Goal: Task Accomplishment & Management: Manage account settings

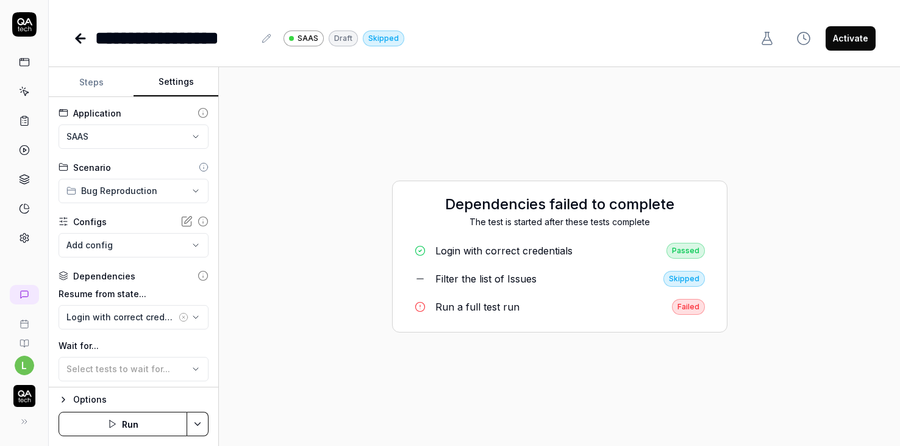
click at [18, 84] on link at bounding box center [24, 91] width 22 height 22
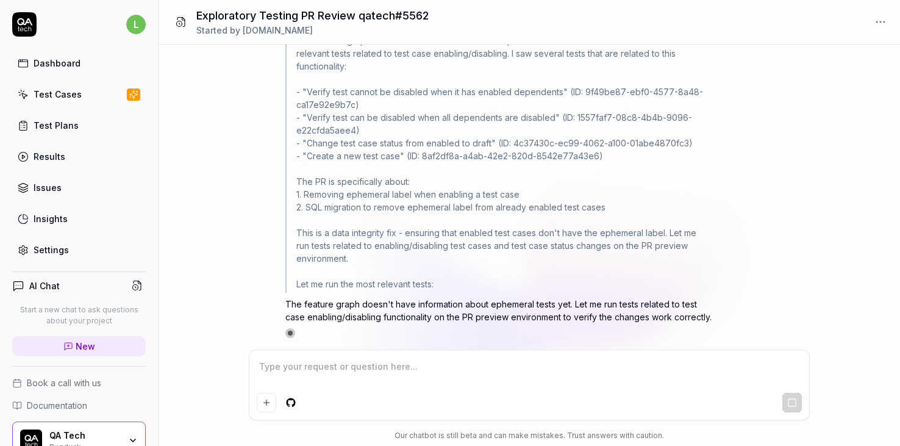
scroll to position [1610, 0]
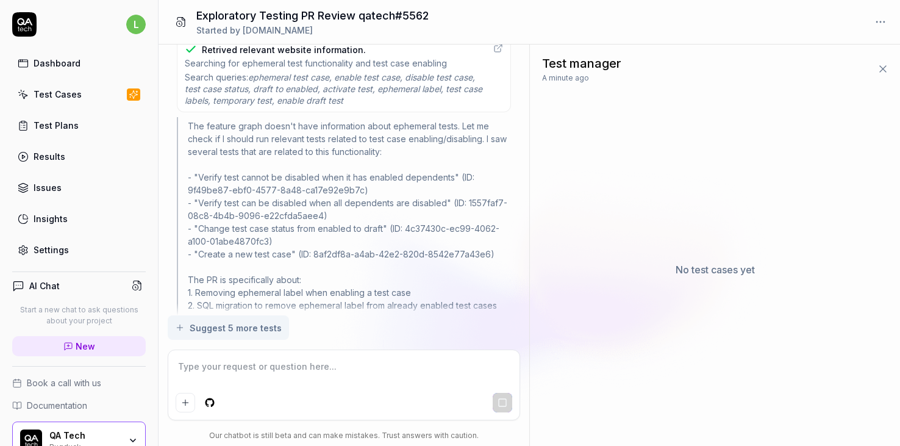
type textarea "*"
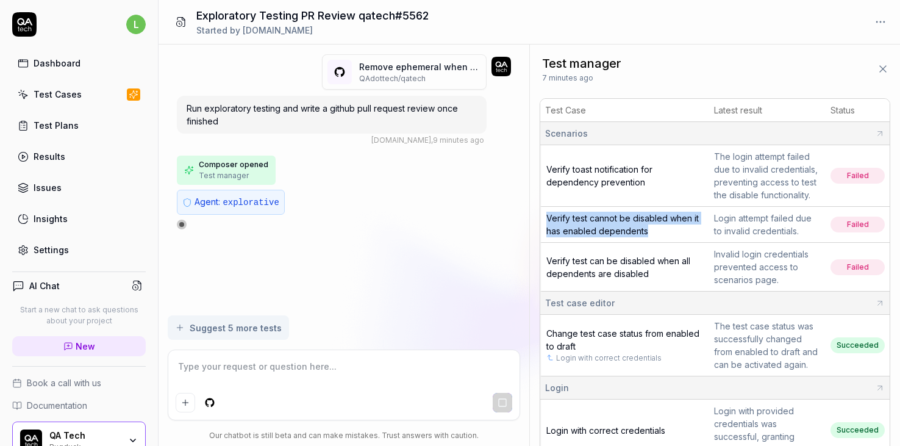
scroll to position [41, 0]
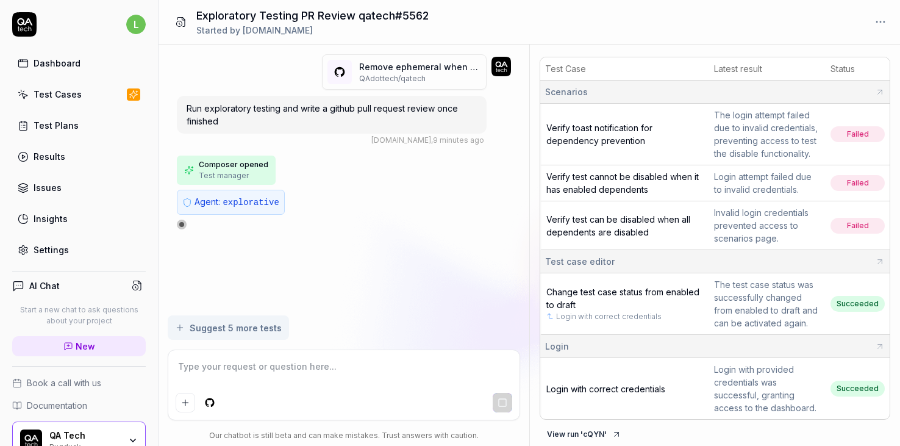
click at [191, 224] on div "Composer opened Test manager Agent: explorative" at bounding box center [344, 192] width 334 height 74
click at [188, 222] on div "Composer opened Test manager Agent: explorative" at bounding box center [344, 192] width 334 height 74
type textarea "*"
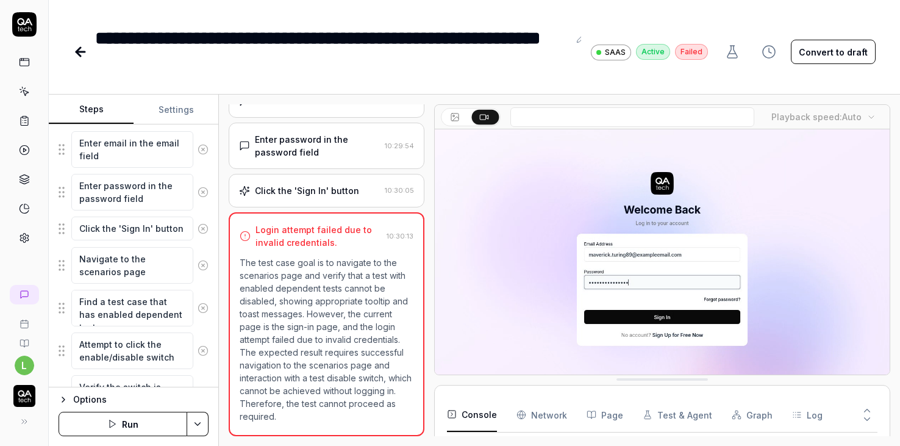
scroll to position [109, 0]
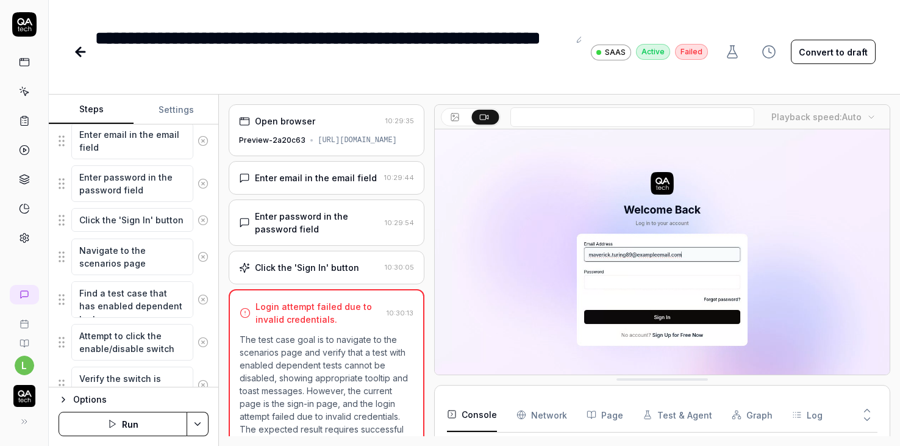
click at [318, 146] on div "https://saas-2hhxl3ze8-qa-tech.vercel.app" at bounding box center [357, 140] width 79 height 11
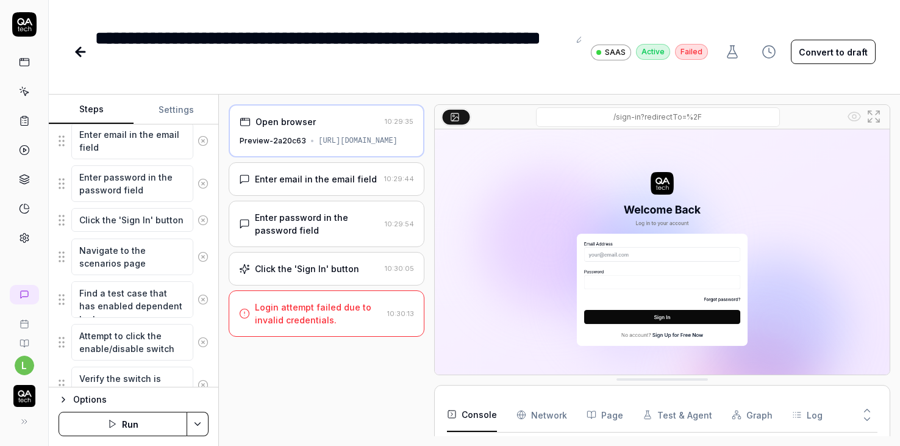
click at [315, 182] on div "Enter email in the email field 10:29:44" at bounding box center [327, 179] width 196 height 34
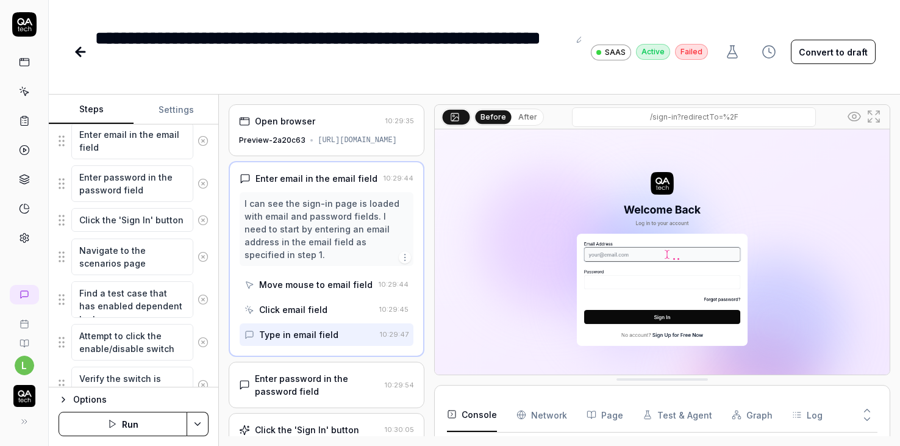
type textarea "*"
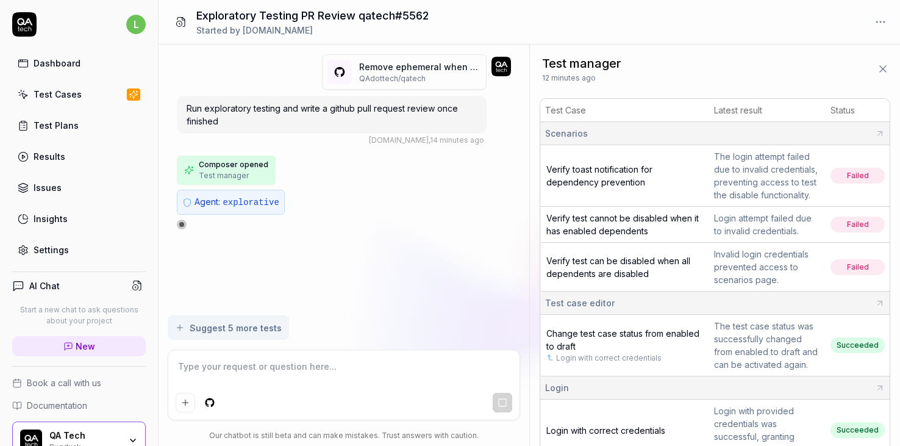
type textarea "*"
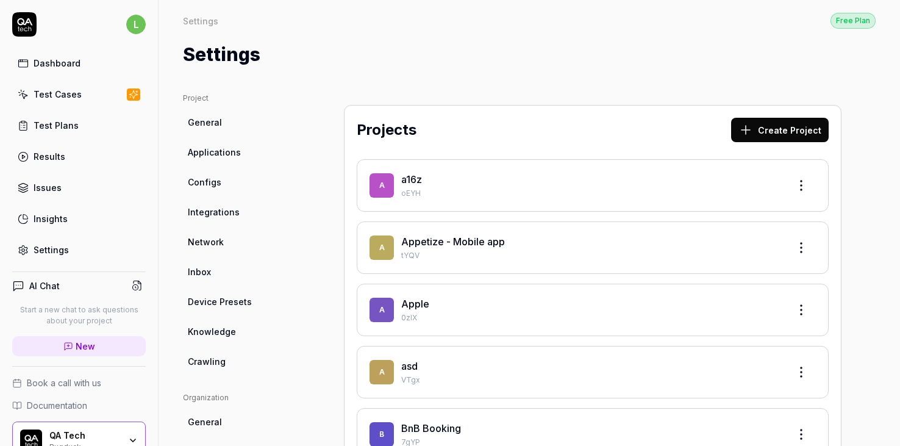
click at [71, 94] on div "Test Cases" at bounding box center [58, 94] width 48 height 13
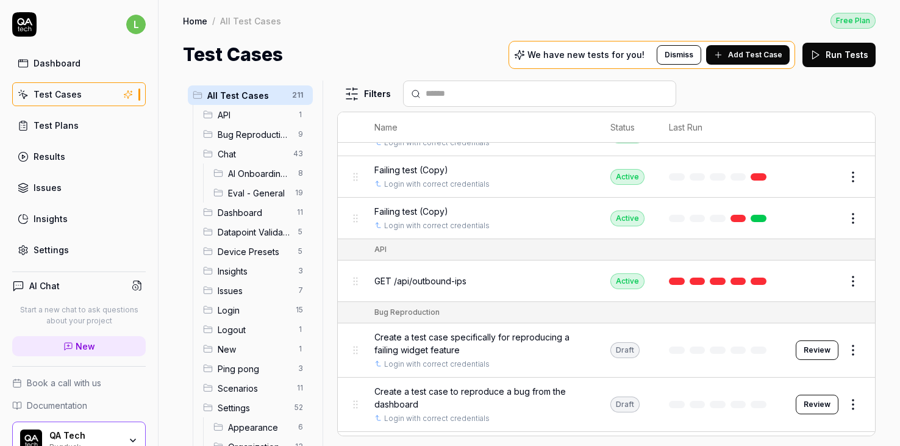
scroll to position [36, 0]
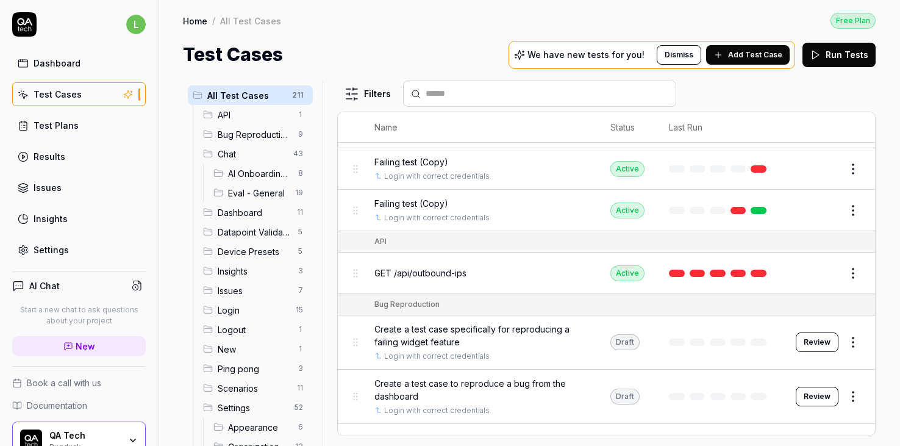
click at [24, 34] on icon at bounding box center [24, 24] width 24 height 24
click at [39, 59] on div "Dashboard" at bounding box center [57, 63] width 47 height 13
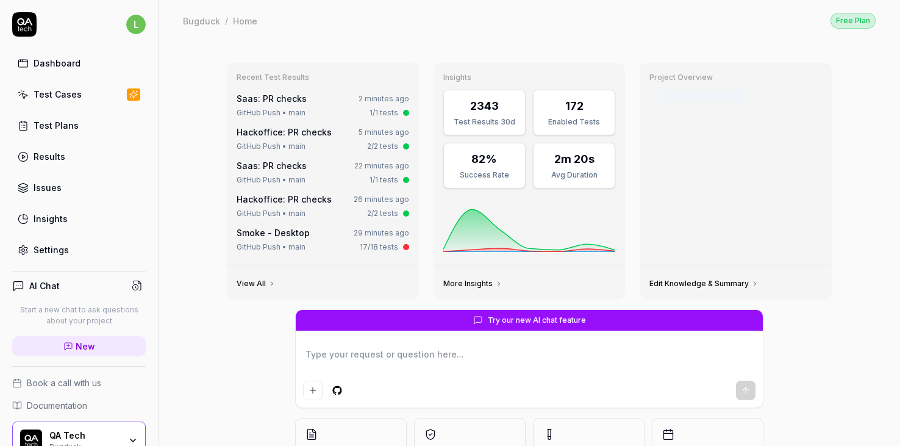
type textarea "*"
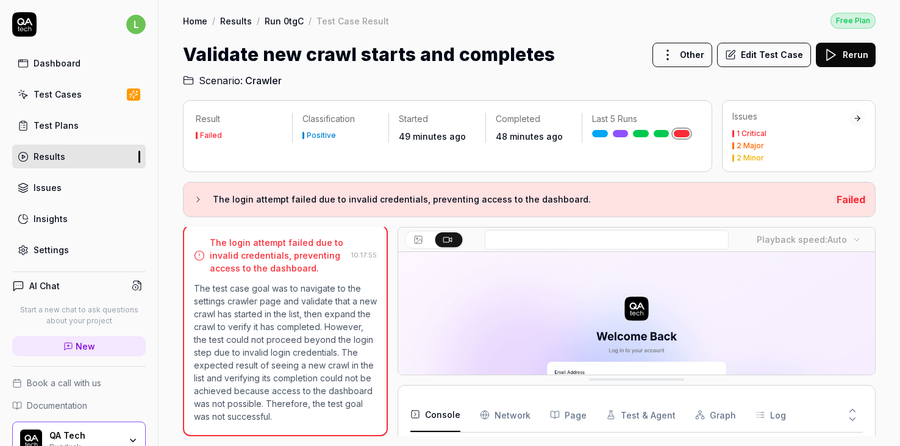
scroll to position [69, 0]
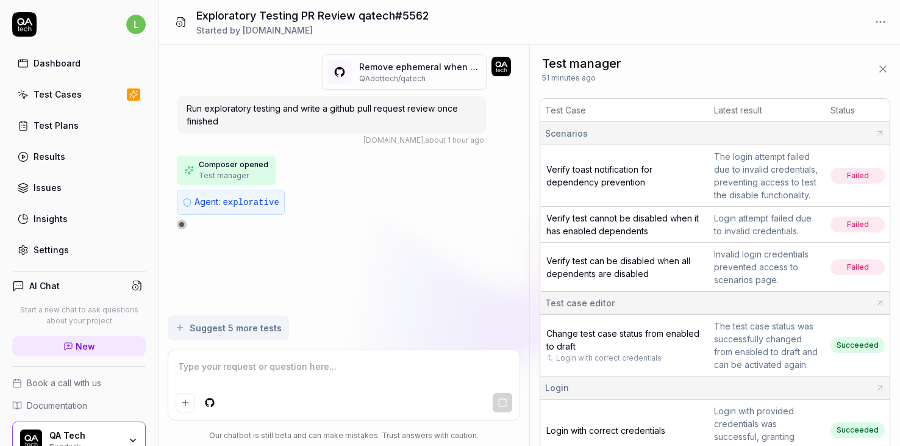
type textarea "*"
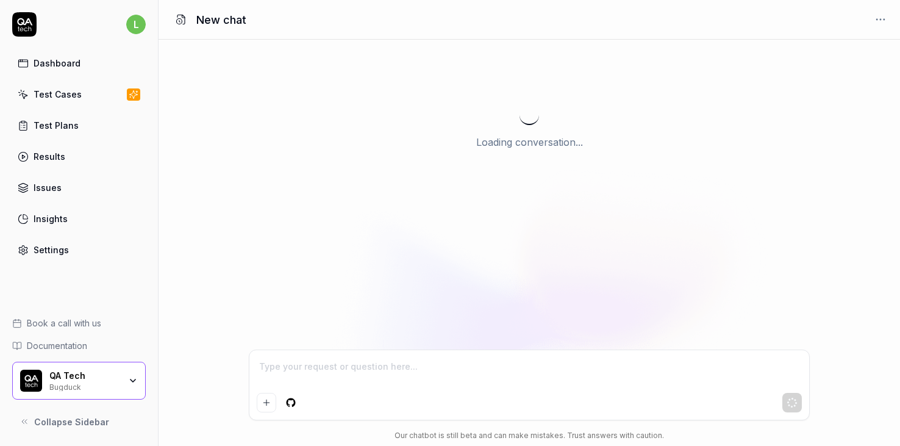
type textarea "*"
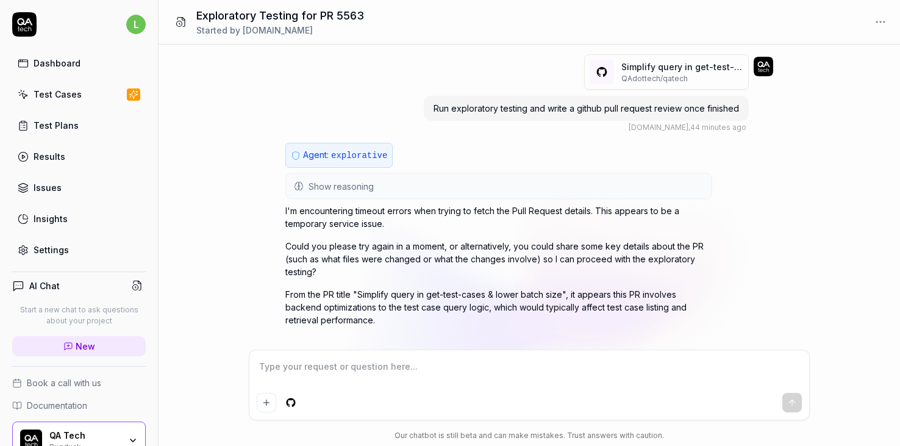
type textarea "*"
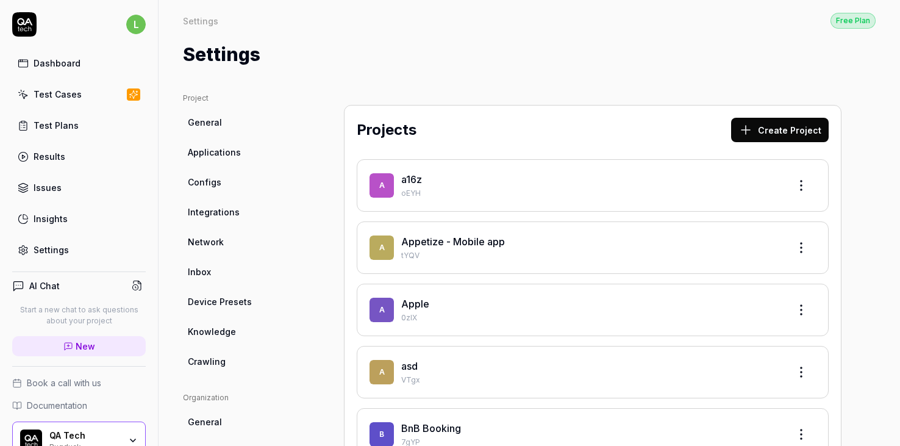
click at [66, 101] on link "Test Cases" at bounding box center [79, 94] width 134 height 24
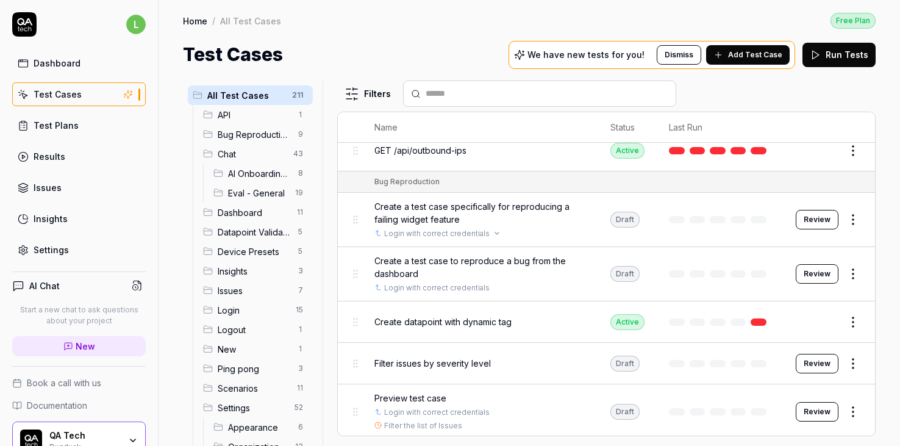
scroll to position [133, 0]
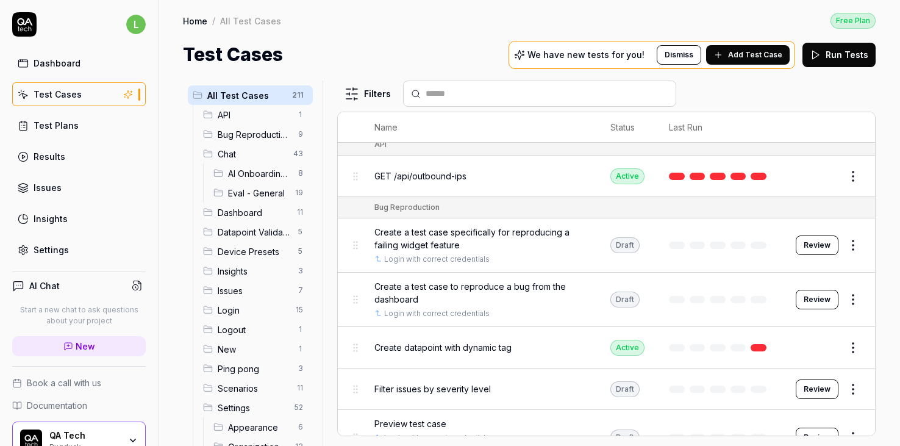
click at [852, 171] on html "l Dashboard Test Cases Test Plans Results Issues Insights Settings AI Chat Star…" at bounding box center [450, 223] width 900 height 446
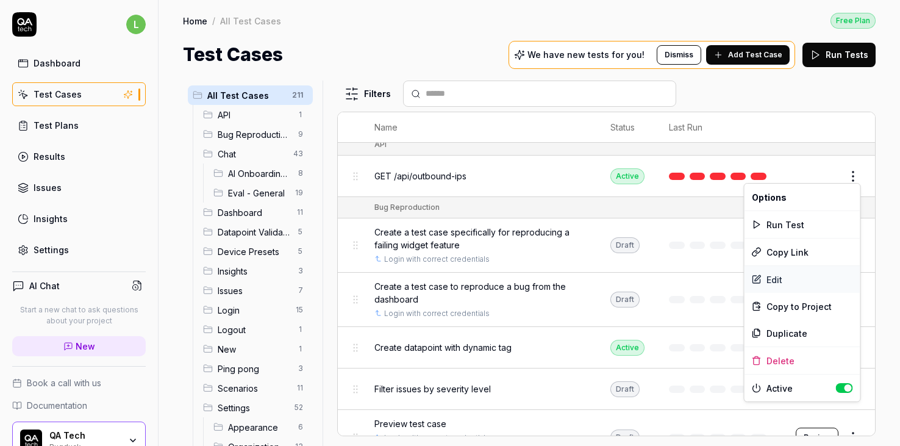
click at [771, 279] on div "Edit" at bounding box center [803, 279] width 116 height 27
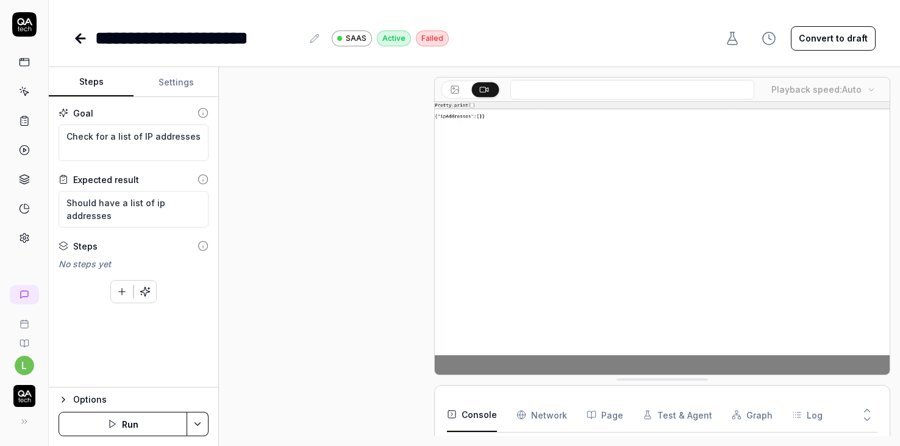
click at [162, 73] on button "Settings" at bounding box center [176, 82] width 85 height 29
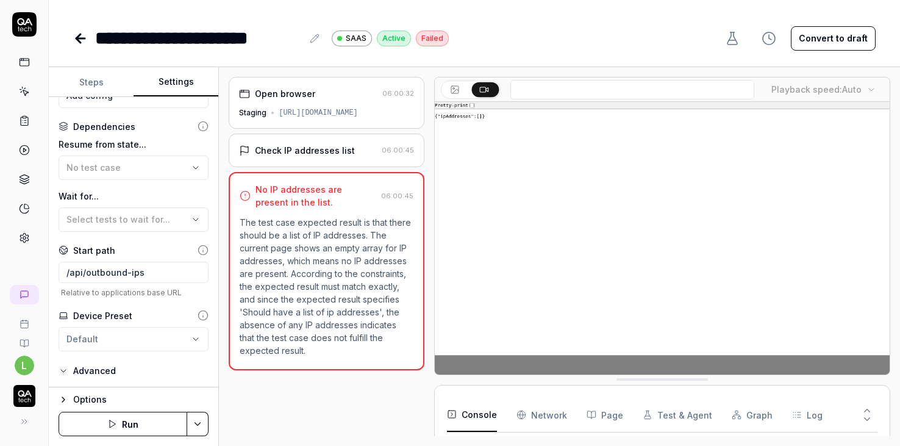
scroll to position [134, 0]
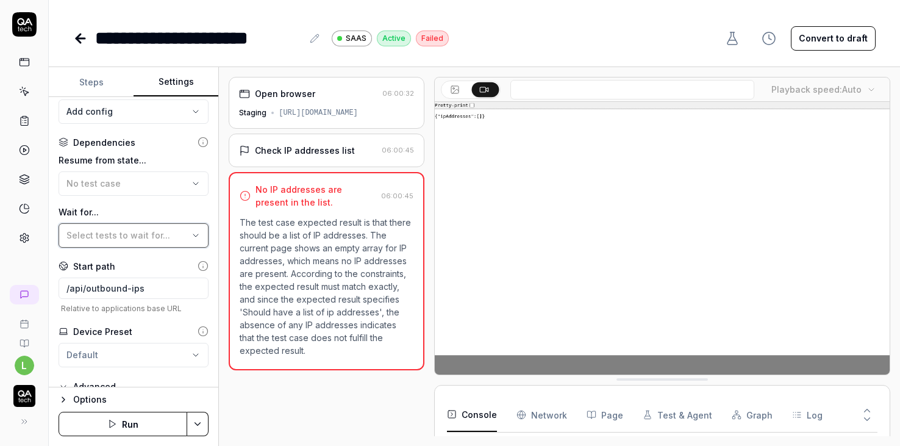
click at [131, 246] on button "Select tests to wait for..." at bounding box center [134, 235] width 150 height 24
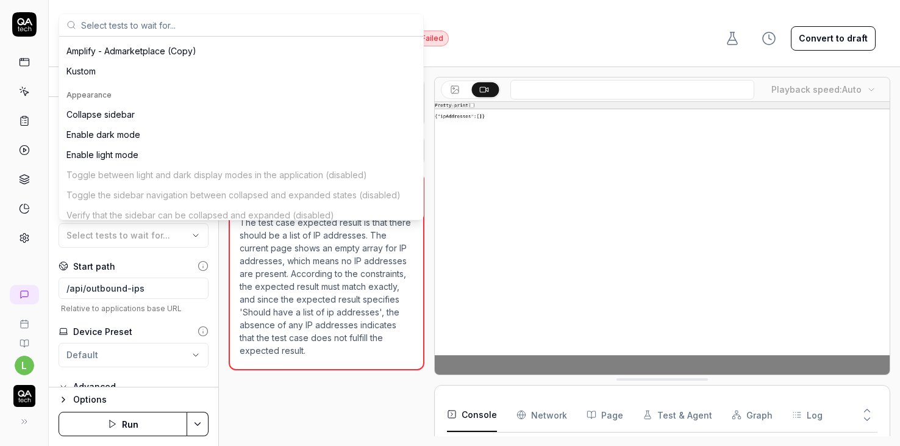
scroll to position [199, 0]
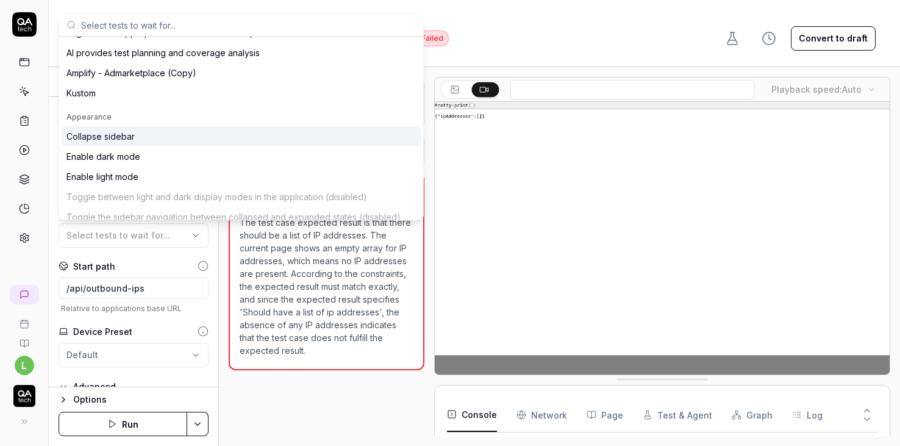
click at [118, 136] on div "Collapse sidebar" at bounding box center [100, 136] width 68 height 13
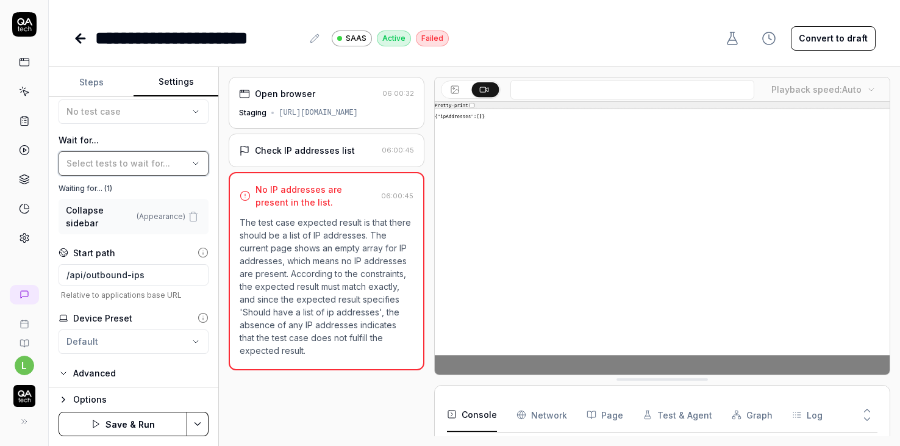
scroll to position [223, 0]
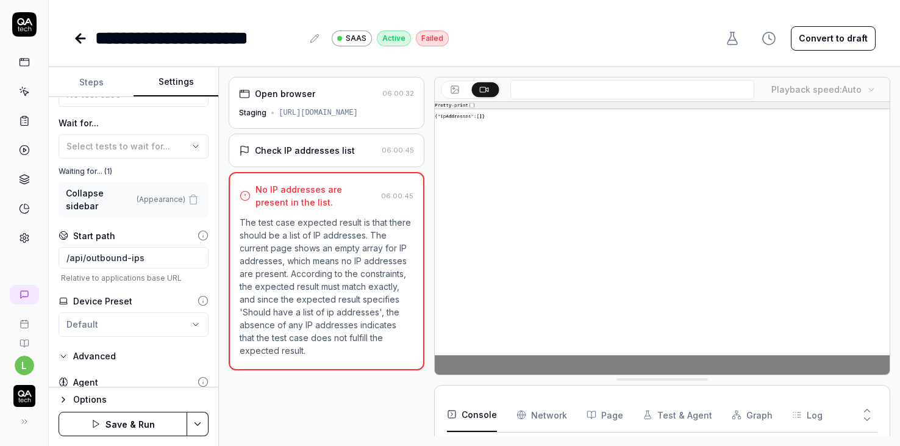
click at [203, 423] on html "**********" at bounding box center [450, 223] width 900 height 446
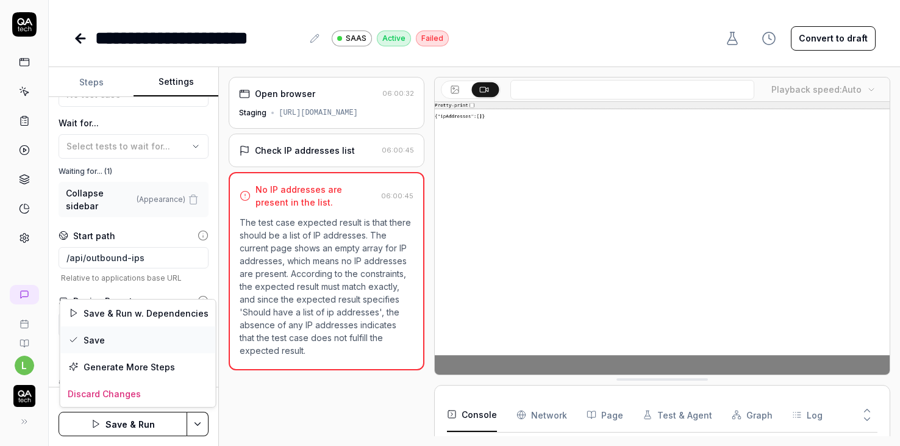
click at [107, 332] on div "Save" at bounding box center [137, 339] width 155 height 27
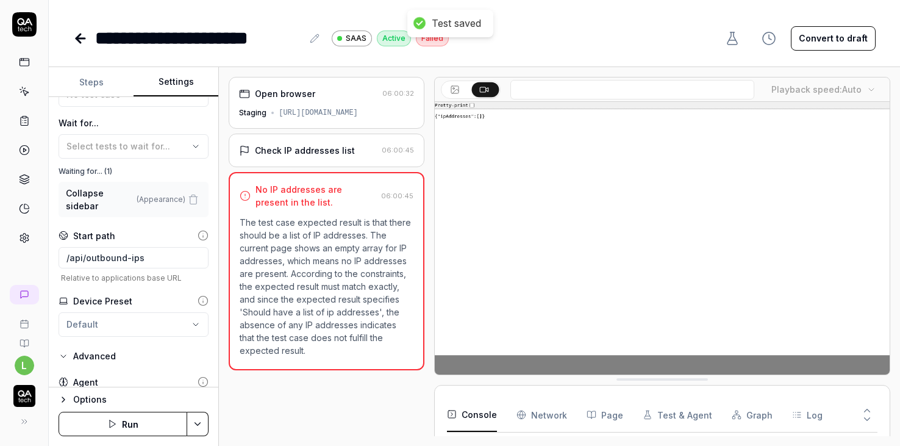
click at [120, 426] on button "Run" at bounding box center [123, 424] width 129 height 24
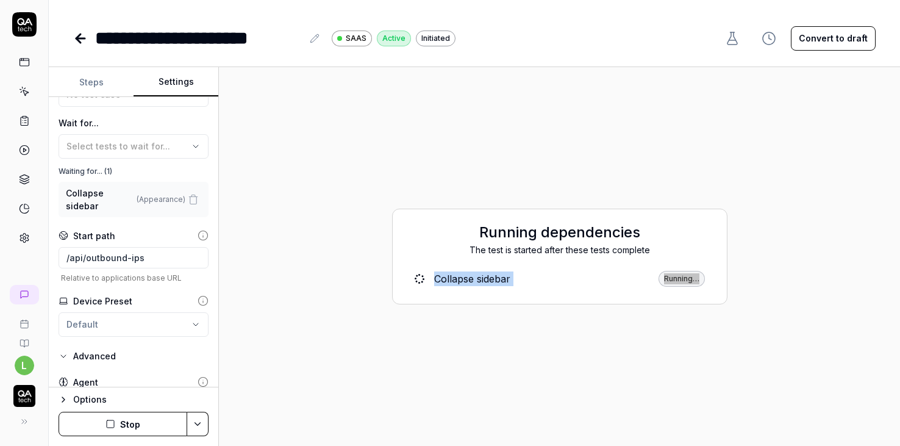
click at [515, 126] on div "Running dependencies The test is started after these tests complete Collapse si…" at bounding box center [560, 256] width 662 height 359
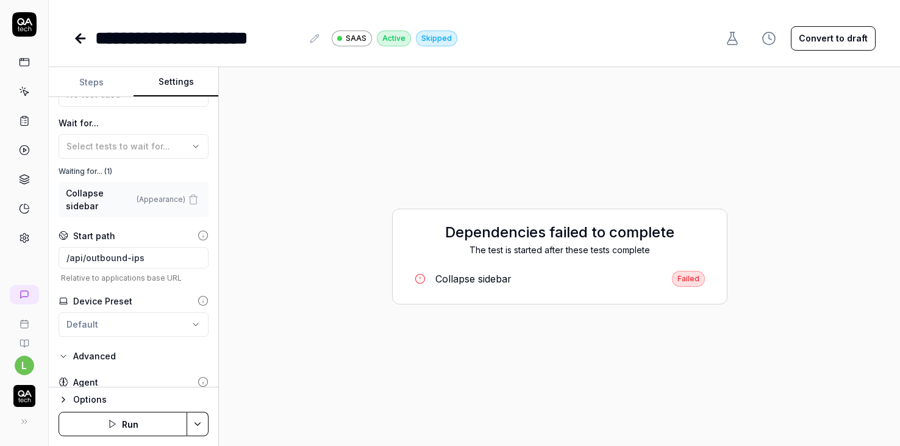
click at [150, 426] on button "Run" at bounding box center [123, 424] width 129 height 24
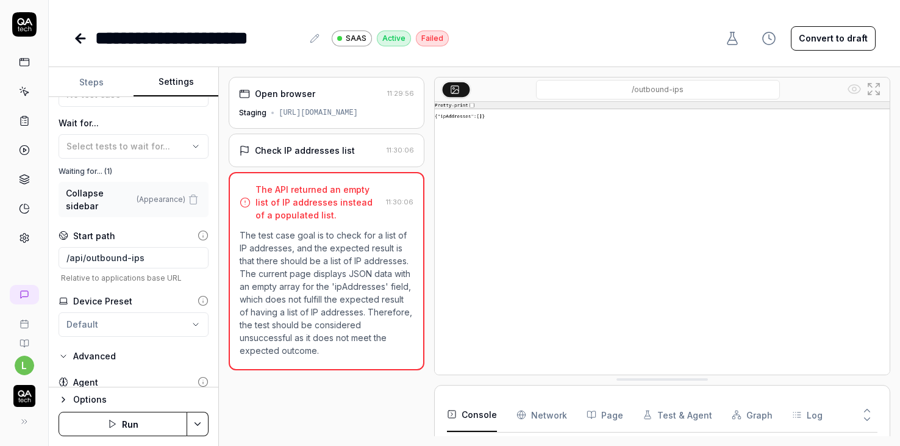
click at [196, 419] on html "**********" at bounding box center [450, 223] width 900 height 446
click at [146, 425] on html "**********" at bounding box center [450, 223] width 900 height 446
click at [119, 424] on button "Run" at bounding box center [123, 424] width 129 height 24
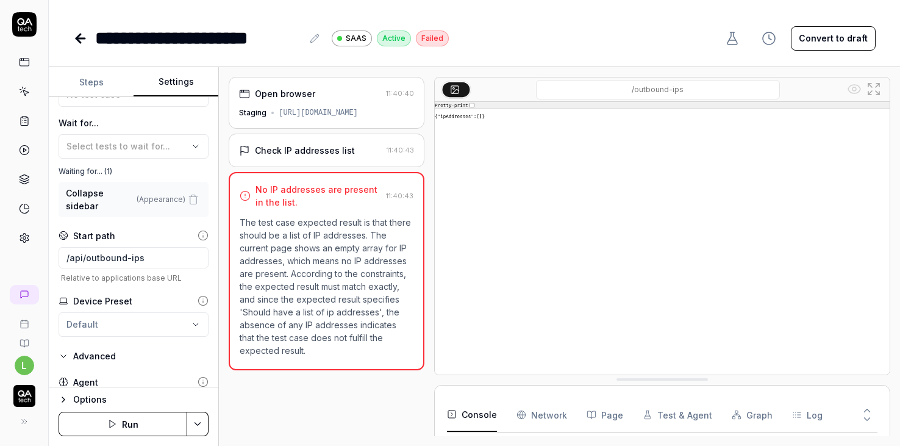
click at [202, 426] on html "**********" at bounding box center [450, 223] width 900 height 446
click at [146, 368] on div "Run w. Dependencies" at bounding box center [151, 366] width 123 height 27
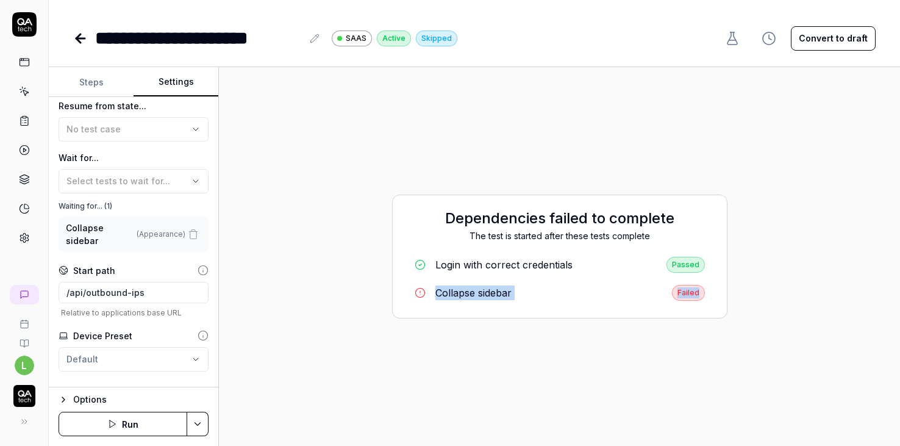
scroll to position [192, 0]
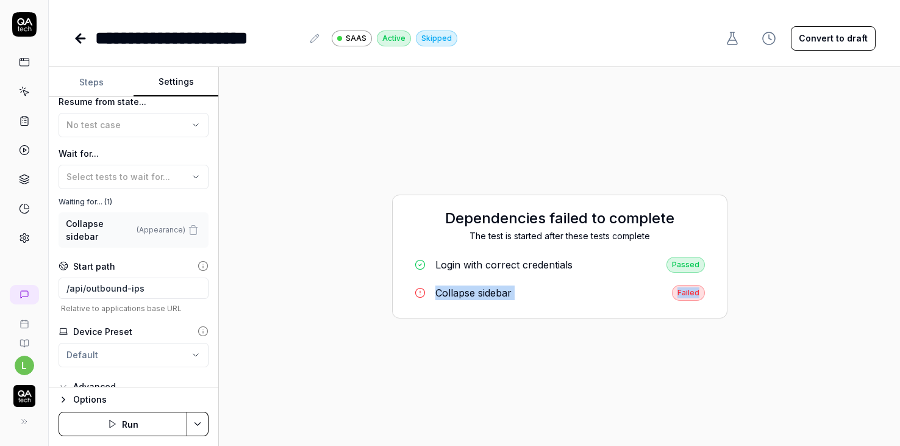
click at [198, 227] on icon "button" at bounding box center [193, 229] width 11 height 11
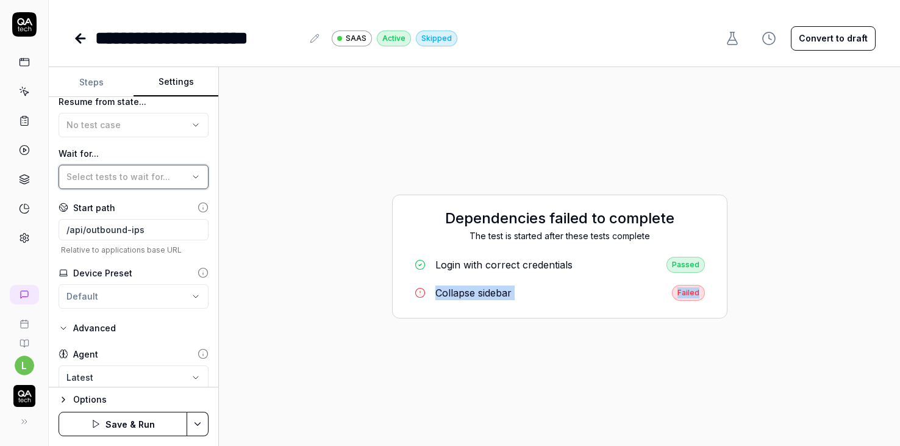
click at [180, 188] on button "Select tests to wait for..." at bounding box center [134, 177] width 150 height 24
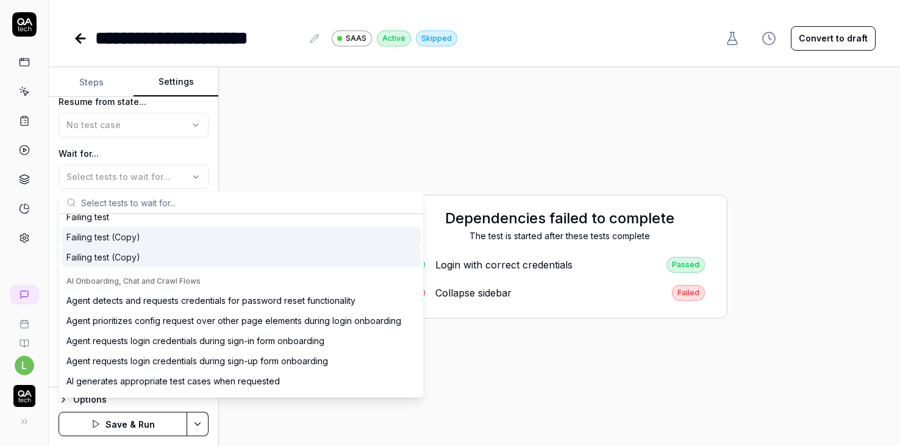
scroll to position [0, 0]
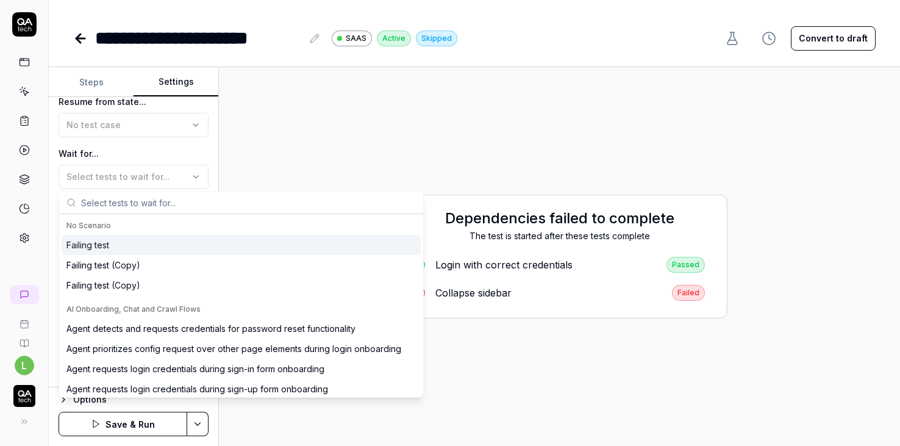
click at [118, 245] on div "Failing test" at bounding box center [241, 245] width 359 height 20
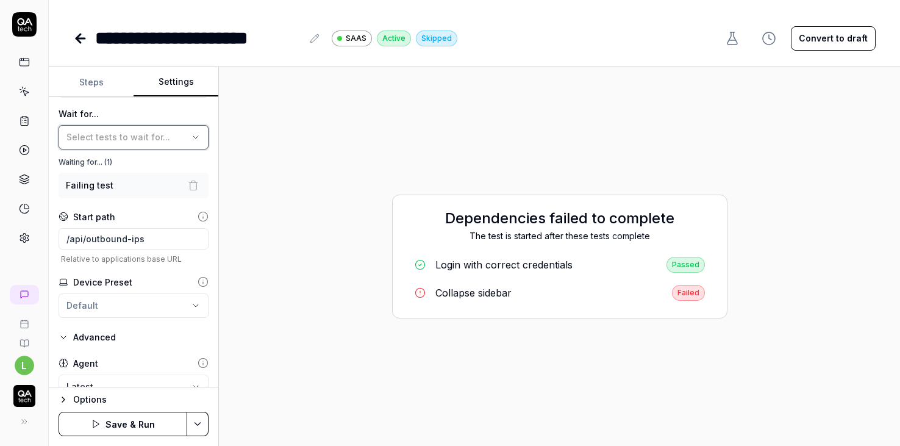
scroll to position [234, 0]
click at [157, 423] on button "Save & Run" at bounding box center [123, 424] width 129 height 24
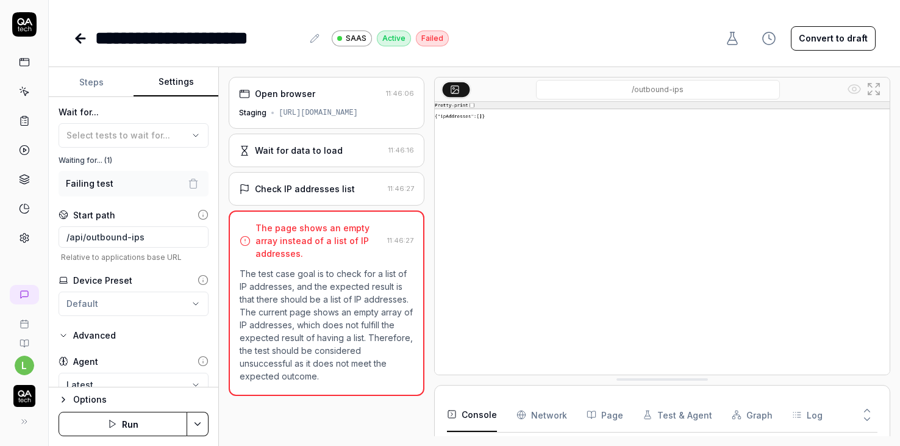
click at [137, 425] on button "Run" at bounding box center [123, 424] width 129 height 24
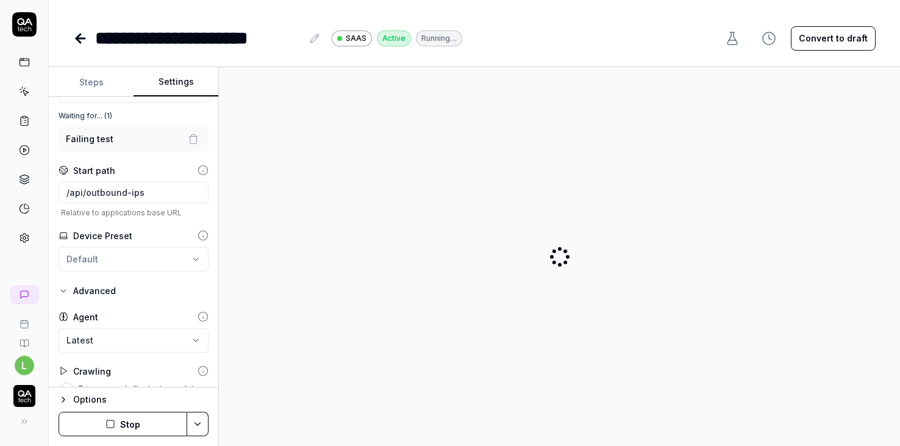
scroll to position [288, 0]
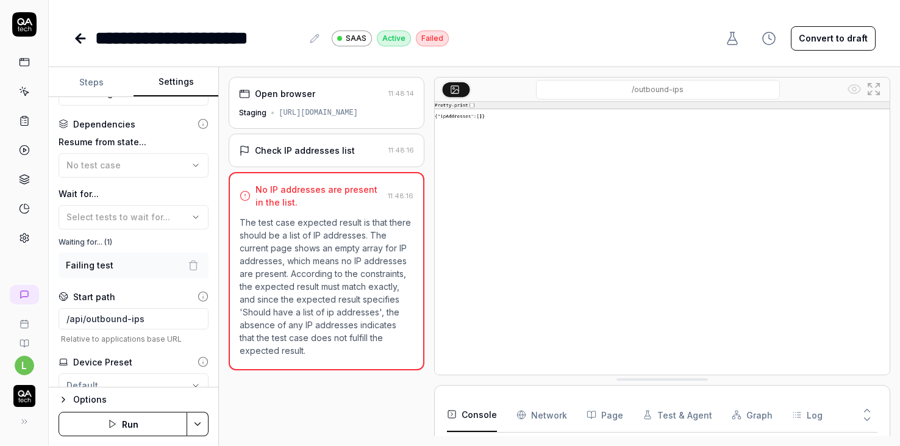
scroll to position [122, 0]
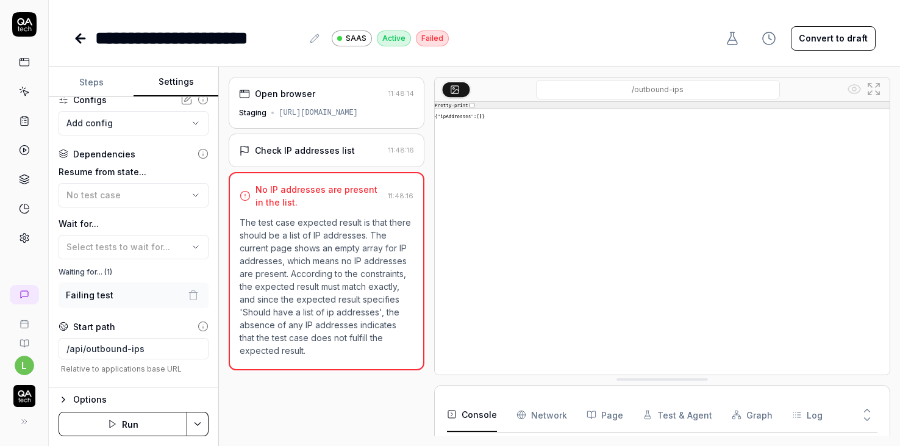
click at [199, 426] on html "**********" at bounding box center [450, 223] width 900 height 446
click at [149, 365] on div "Run w. Dependencies" at bounding box center [151, 366] width 123 height 27
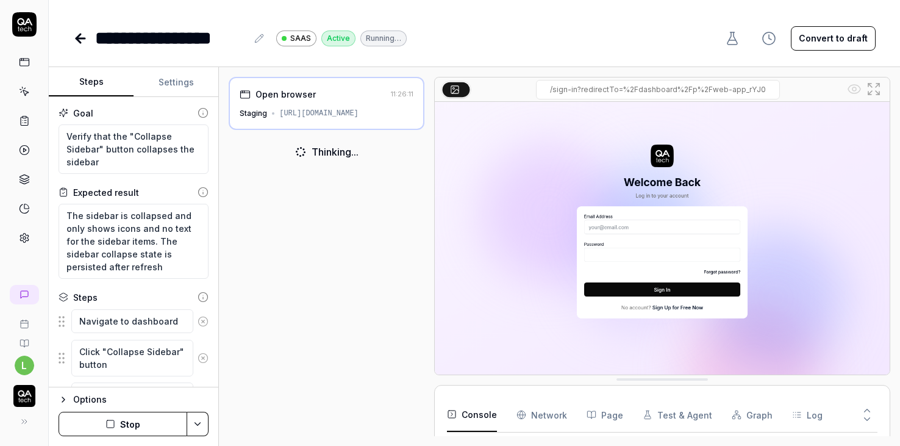
type textarea "*"
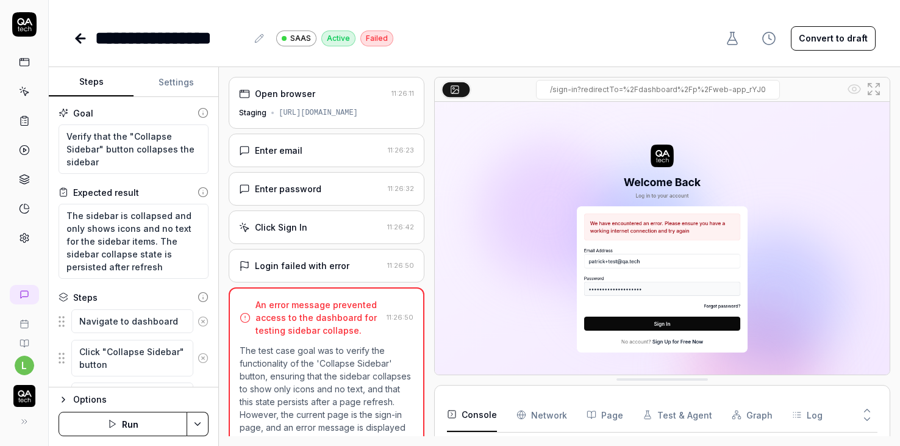
click at [173, 91] on button "Settings" at bounding box center [176, 82] width 85 height 29
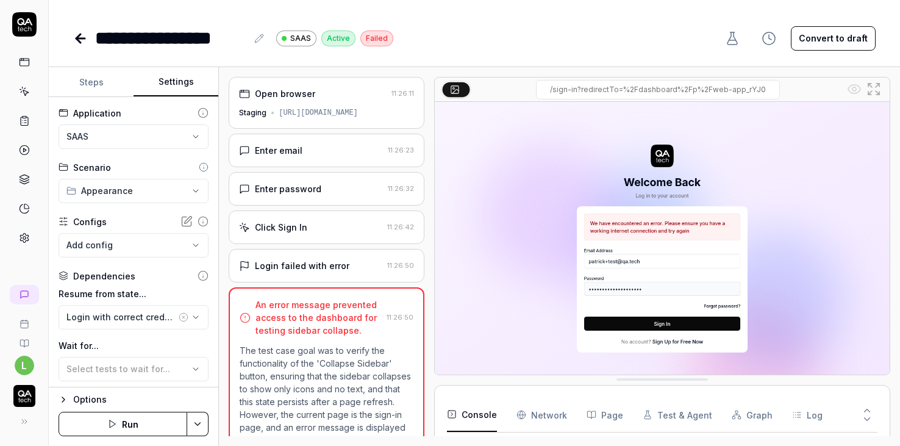
click at [88, 79] on button "Steps" at bounding box center [91, 82] width 85 height 29
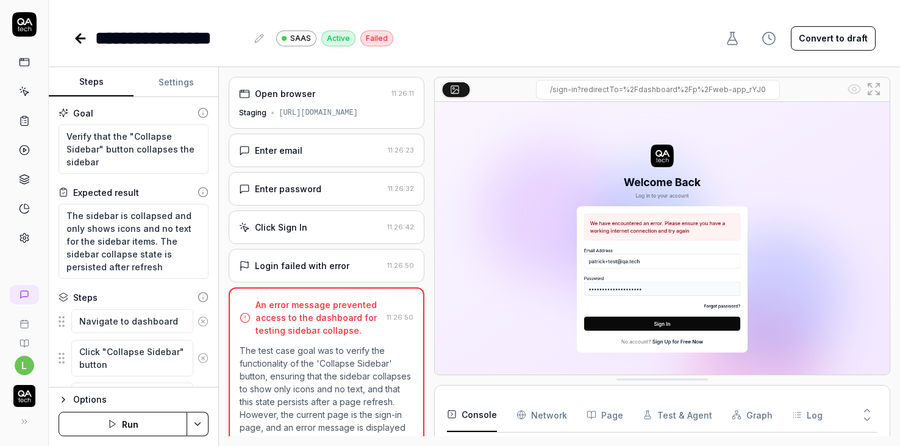
click at [327, 124] on div "Open browser 11:26:11 Staging https://app.bugduck.tech/dashboard/p/web-app_rYJ0" at bounding box center [327, 103] width 196 height 52
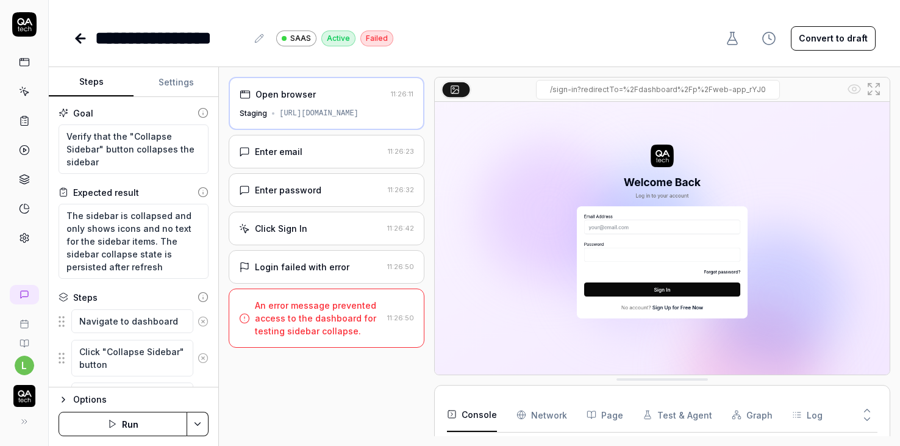
click at [331, 150] on div "Enter email" at bounding box center [311, 151] width 144 height 13
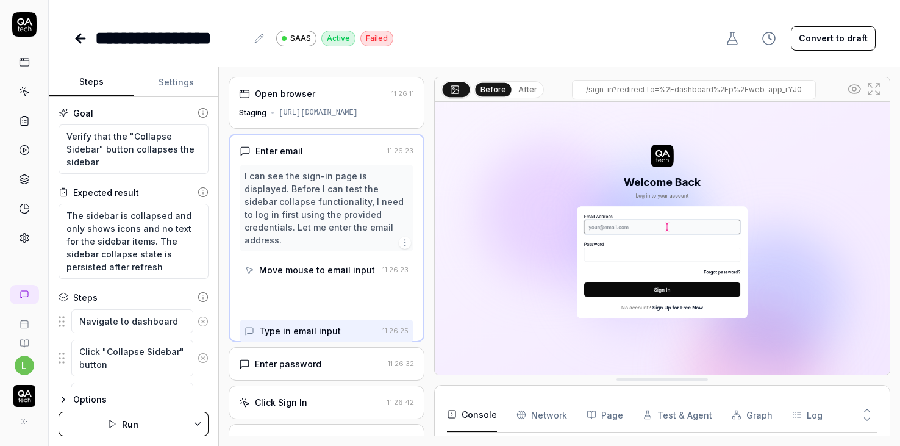
click at [333, 115] on div "[URL][DOMAIN_NAME]" at bounding box center [318, 112] width 79 height 11
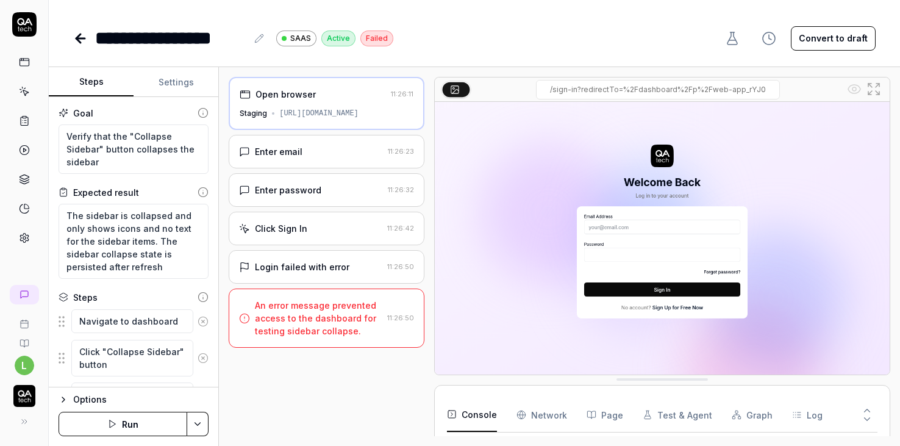
click at [340, 142] on div "Enter email 11:26:23" at bounding box center [327, 152] width 196 height 34
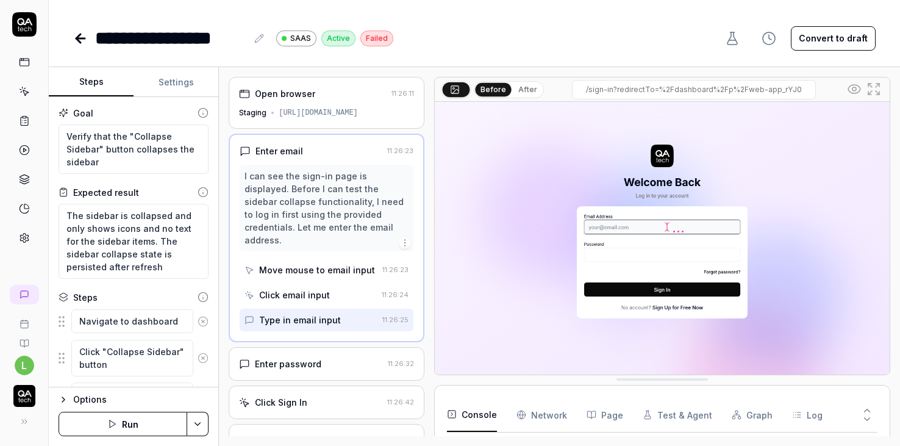
click at [333, 104] on div "Open browser 11:26:11 Staging https://app.bugduck.tech/dashboard/p/web-app_rYJ0" at bounding box center [327, 103] width 196 height 52
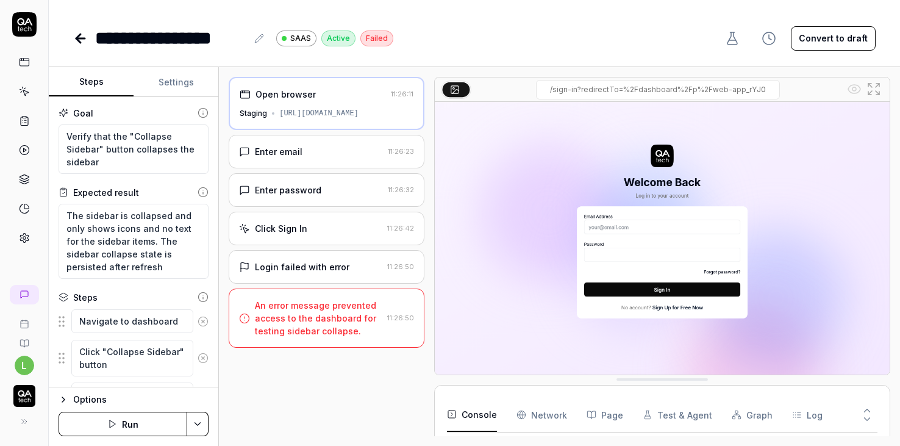
click at [357, 110] on div "[URL][DOMAIN_NAME]" at bounding box center [318, 113] width 79 height 11
click at [193, 425] on html "**********" at bounding box center [450, 223] width 900 height 446
click at [191, 414] on html "**********" at bounding box center [450, 223] width 900 height 446
click at [195, 420] on html "**********" at bounding box center [450, 223] width 900 height 446
click at [155, 364] on div "Run w. Dependencies" at bounding box center [151, 366] width 123 height 27
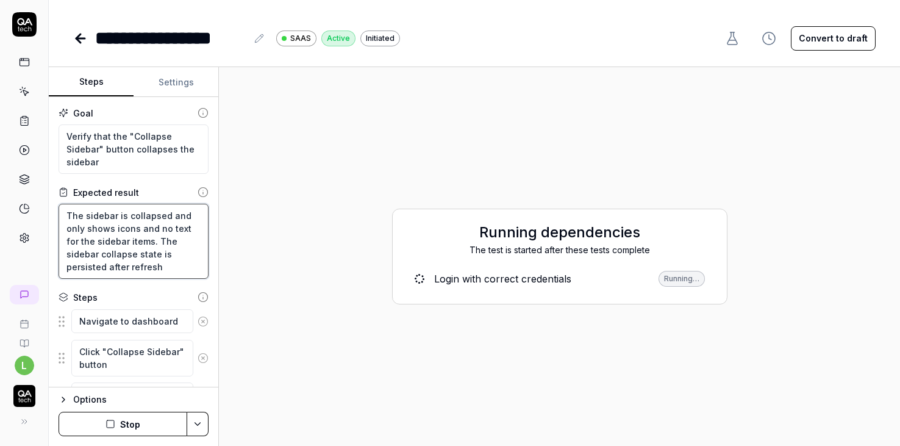
click at [162, 251] on textarea "The sidebar is collapsed and only shows icons and no text for the sidebar items…" at bounding box center [134, 241] width 150 height 75
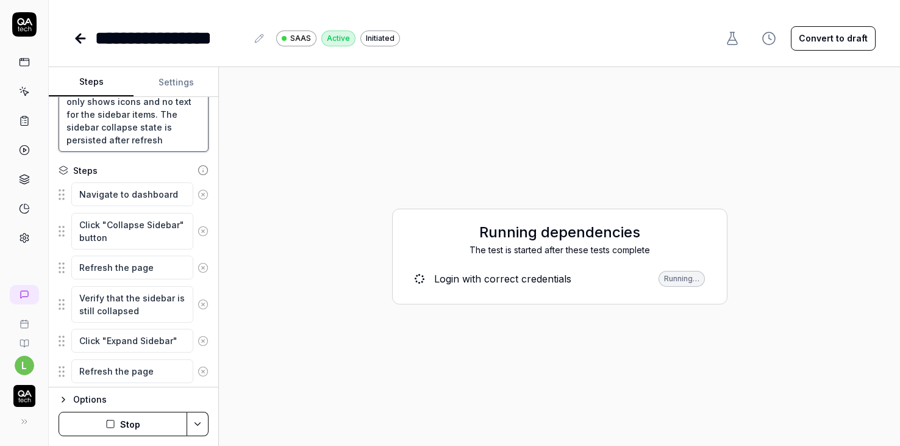
scroll to position [162, 0]
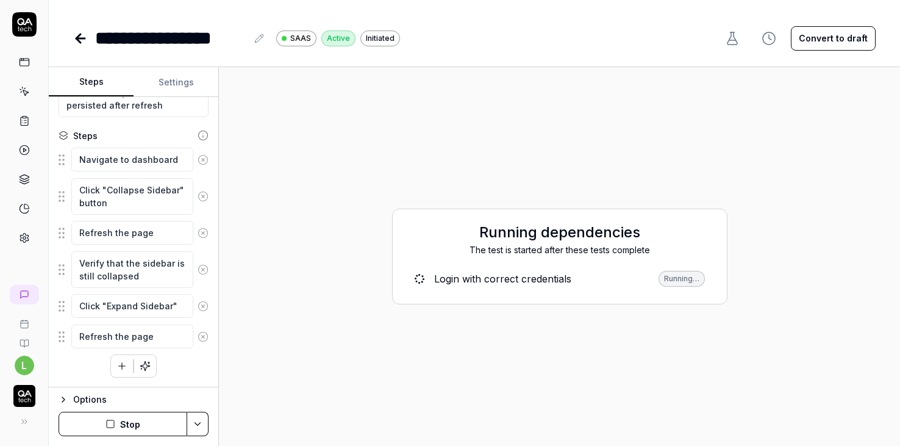
click at [162, 84] on button "Settings" at bounding box center [176, 82] width 85 height 29
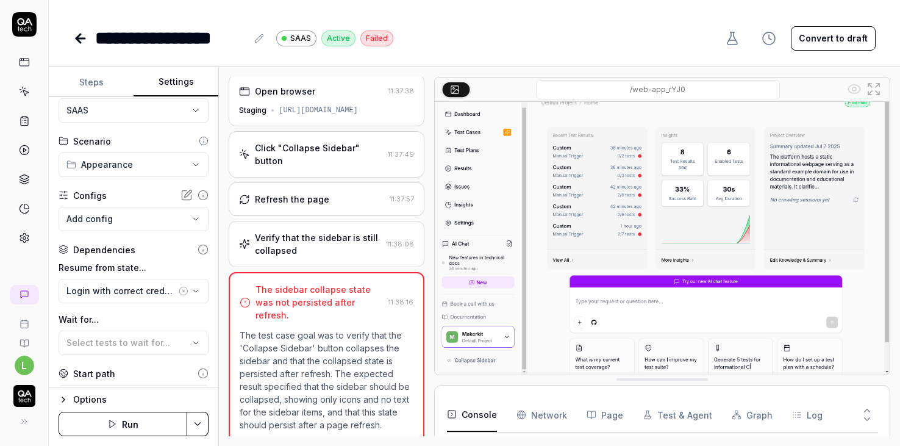
scroll to position [0, 0]
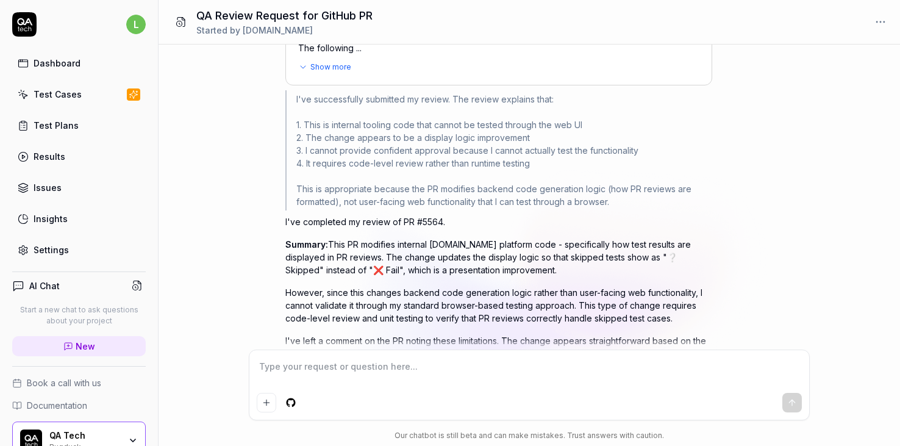
scroll to position [430, 0]
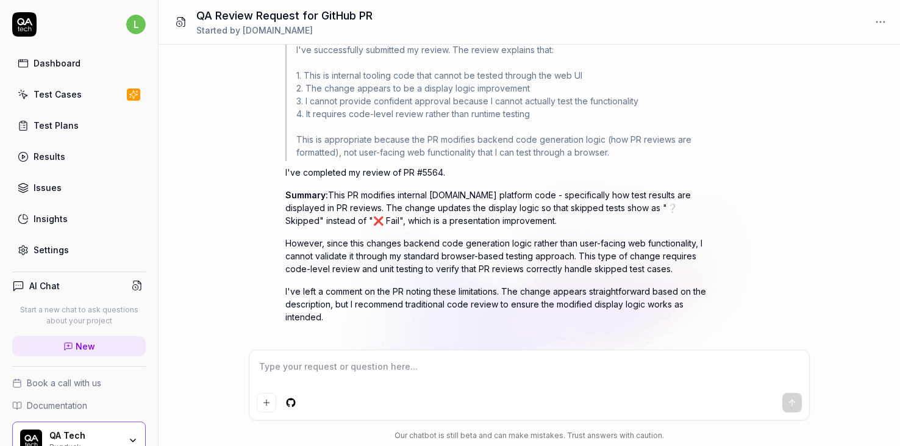
click at [298, 338] on icon "Positive feedback" at bounding box center [297, 342] width 8 height 8
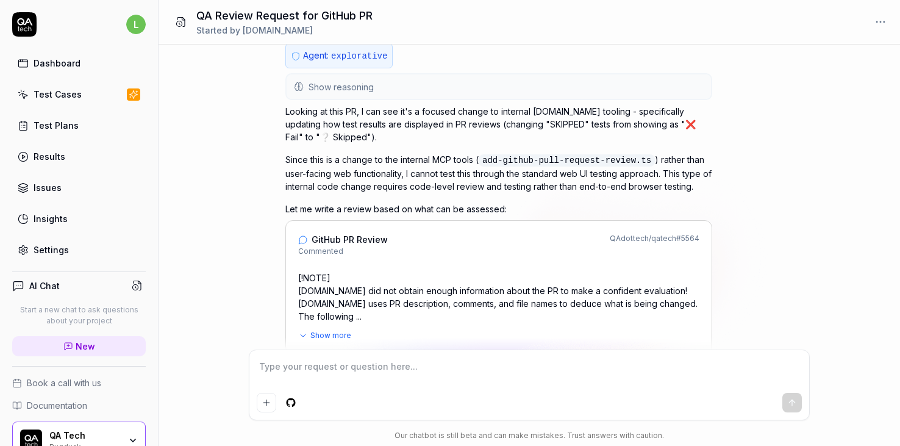
scroll to position [79, 0]
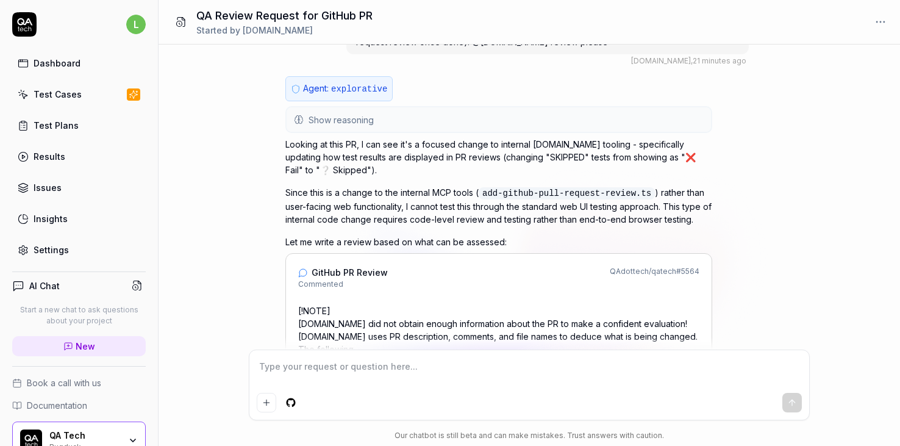
type textarea "*"
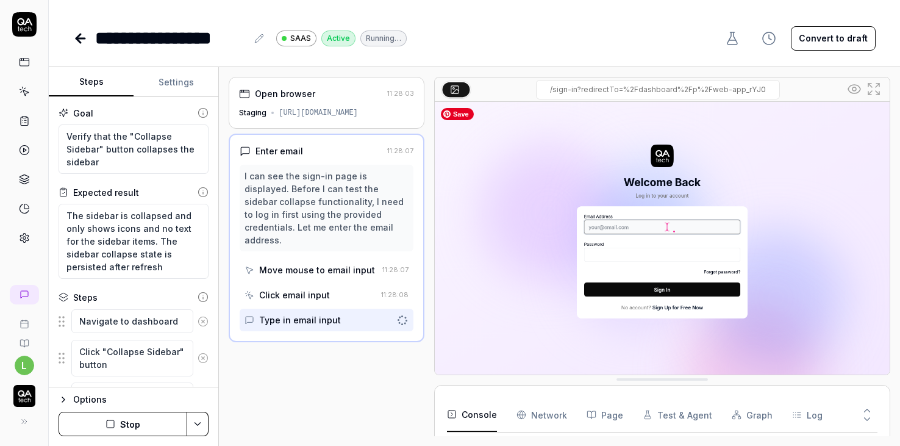
scroll to position [5, 0]
click at [340, 120] on div "Open browser 11:28:03 Staging [URL][DOMAIN_NAME]" at bounding box center [327, 103] width 196 height 52
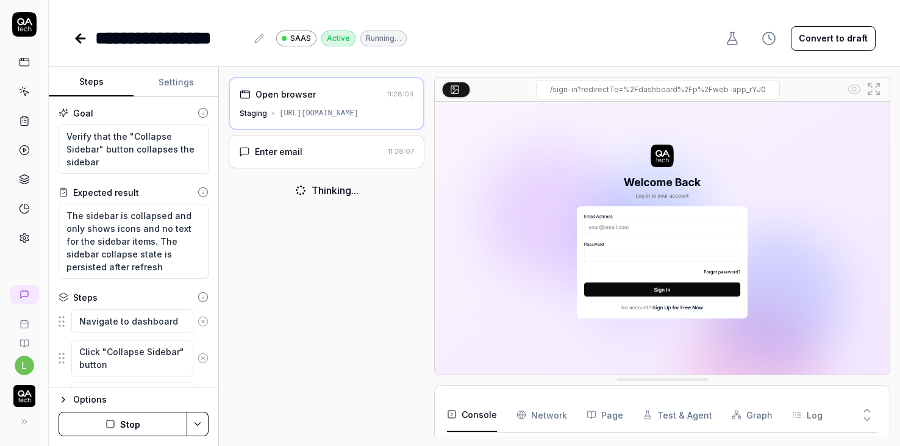
click at [334, 151] on div "Enter email" at bounding box center [311, 151] width 144 height 13
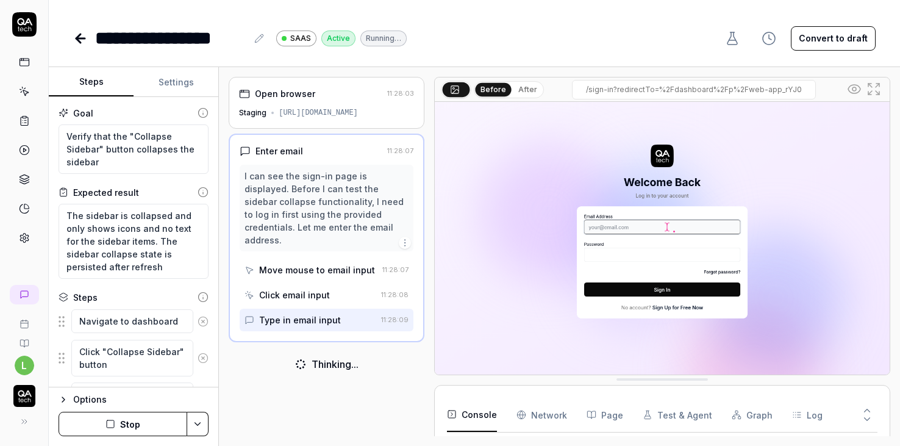
click at [174, 80] on button "Settings" at bounding box center [176, 82] width 85 height 29
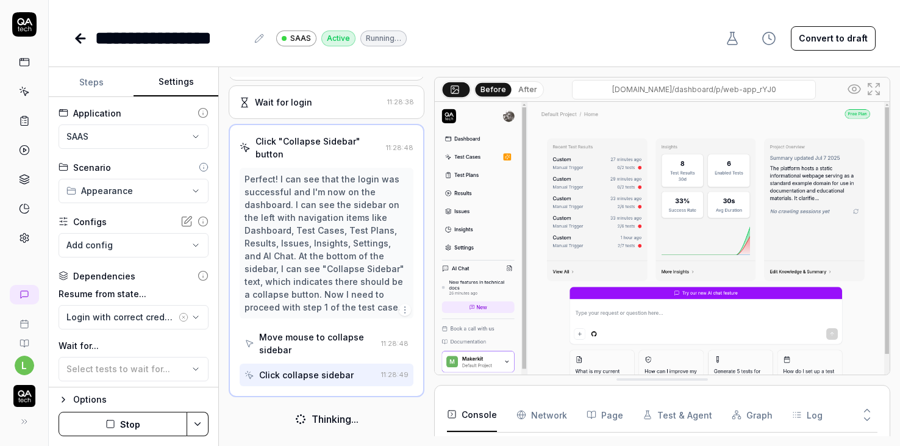
scroll to position [0, 0]
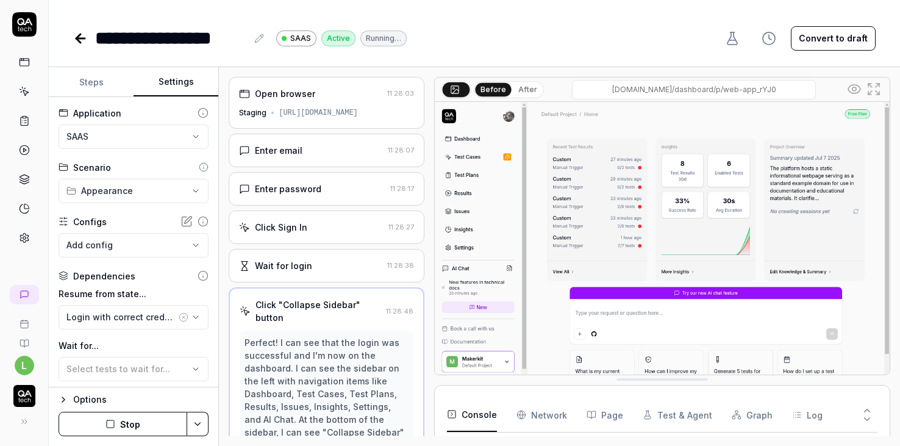
click at [295, 143] on div "Enter email 11:28:07" at bounding box center [327, 151] width 196 height 34
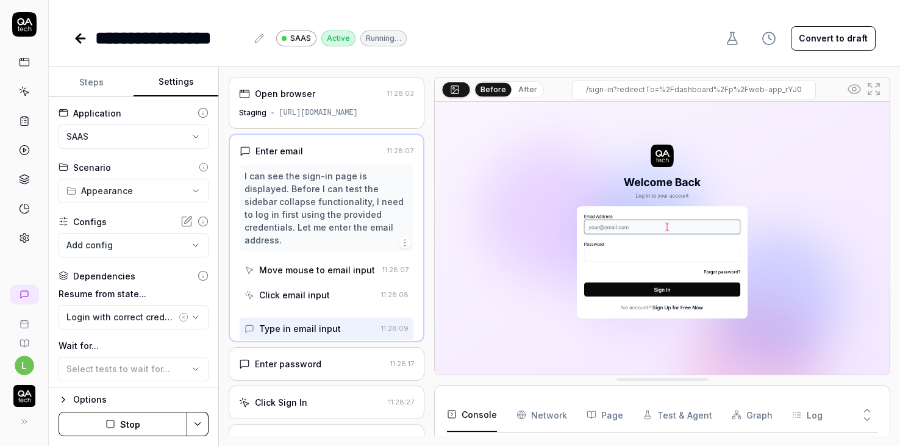
click at [299, 119] on div "Open browser 11:28:03 Staging [URL][DOMAIN_NAME]" at bounding box center [327, 103] width 196 height 52
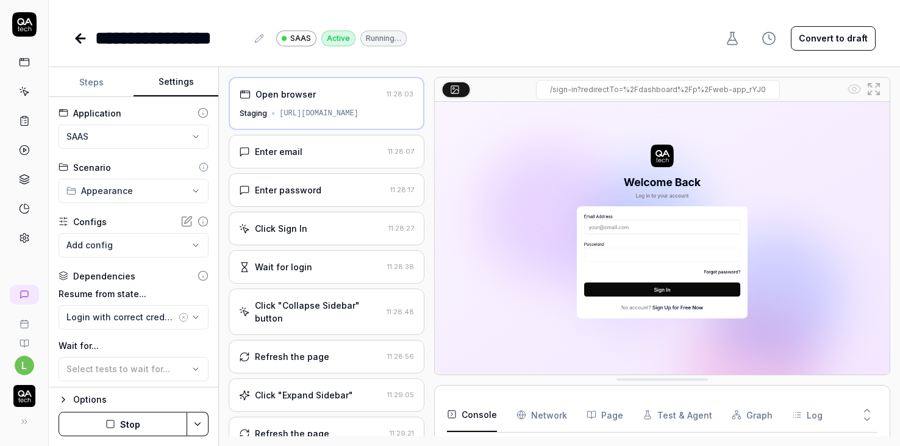
click at [312, 123] on div "Open browser 11:28:03 Staging [URL][DOMAIN_NAME]" at bounding box center [327, 103] width 196 height 53
click at [313, 153] on div "Enter email" at bounding box center [311, 151] width 144 height 13
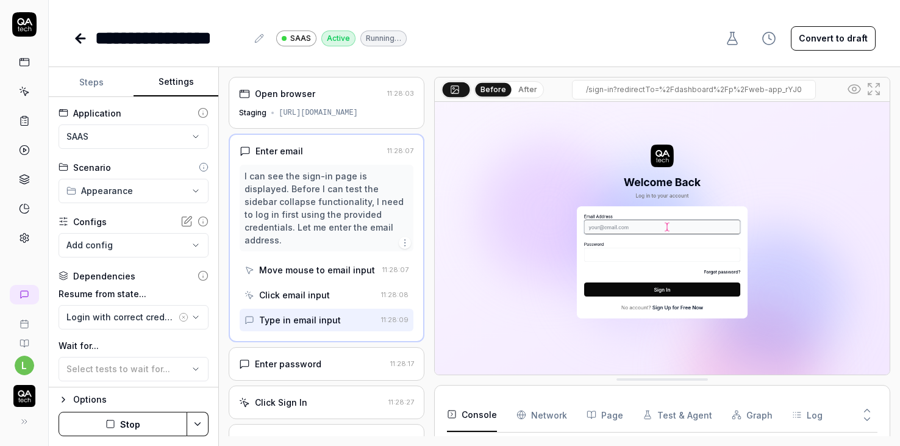
click at [306, 110] on div "[URL][DOMAIN_NAME]" at bounding box center [318, 112] width 79 height 11
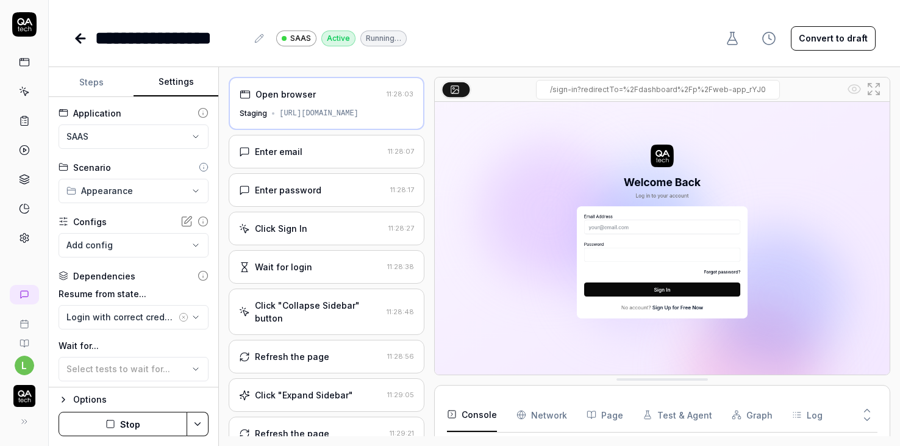
click at [317, 153] on div "Enter email" at bounding box center [311, 151] width 144 height 13
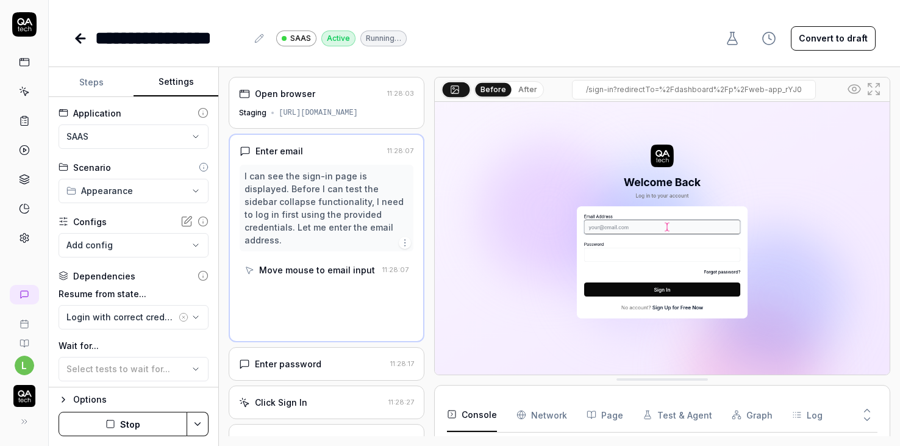
click at [298, 99] on div "Open browser" at bounding box center [285, 93] width 60 height 13
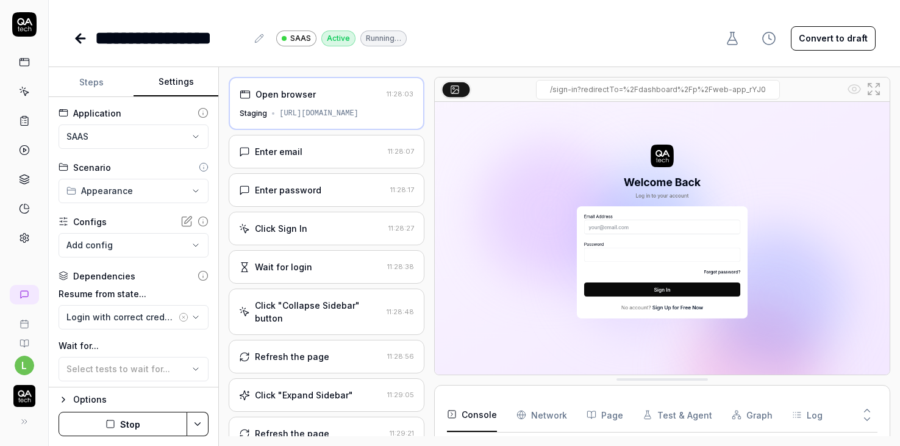
click at [304, 164] on div "Enter email 11:28:07" at bounding box center [327, 152] width 196 height 34
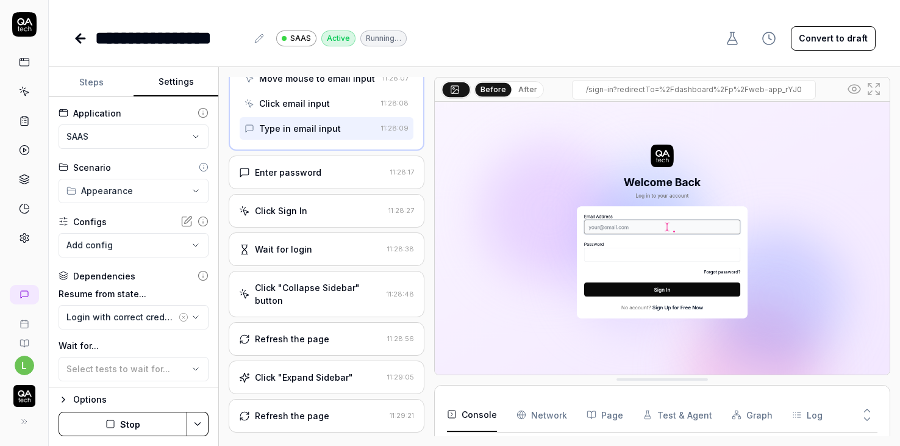
scroll to position [214, 0]
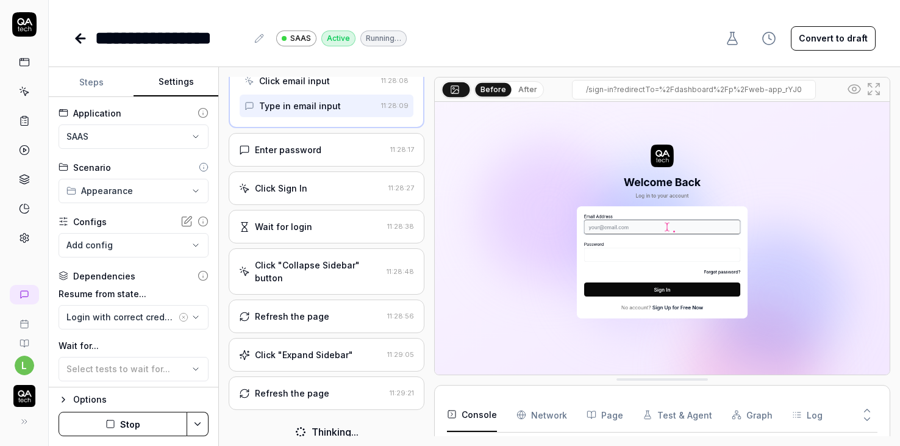
click at [294, 320] on div "Refresh the page 11:28:56" at bounding box center [327, 316] width 196 height 34
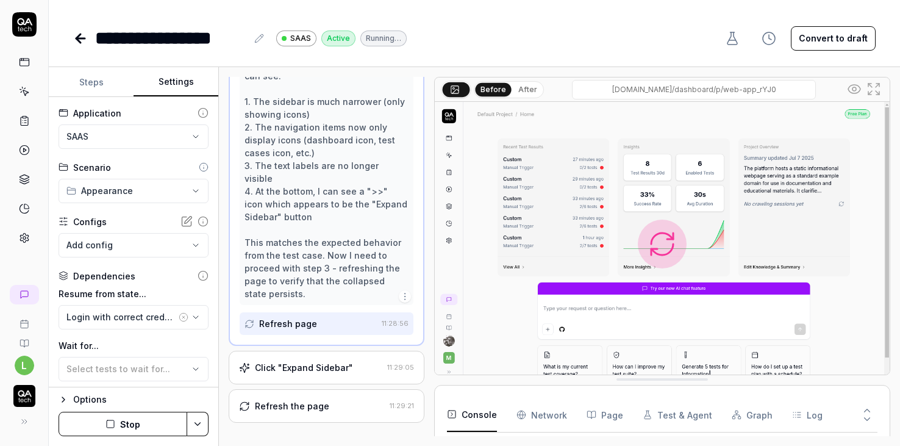
click at [291, 399] on div "Refresh the page" at bounding box center [292, 405] width 74 height 13
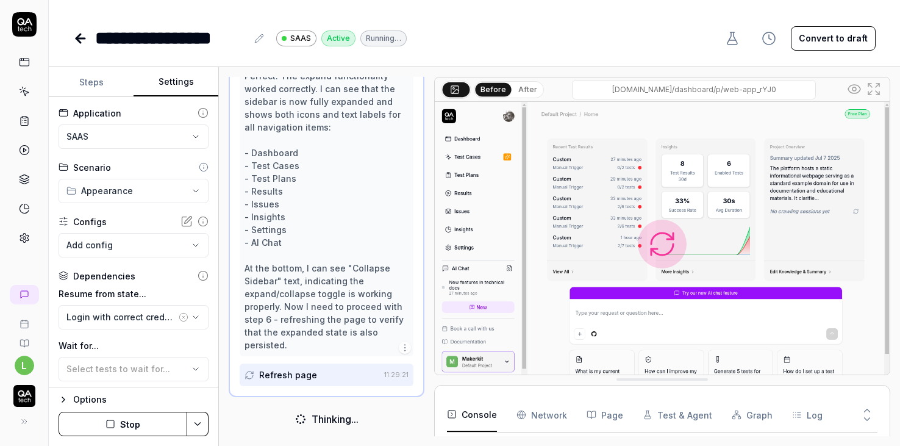
scroll to position [0, 0]
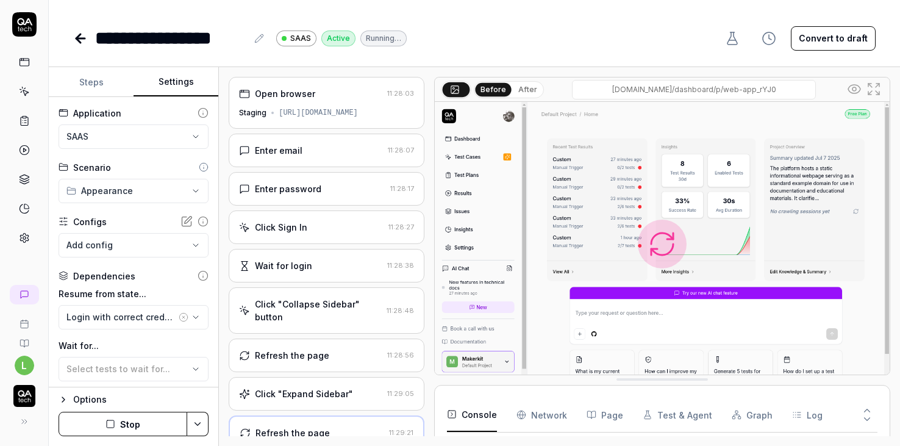
click at [300, 108] on div "[URL][DOMAIN_NAME]" at bounding box center [318, 112] width 79 height 11
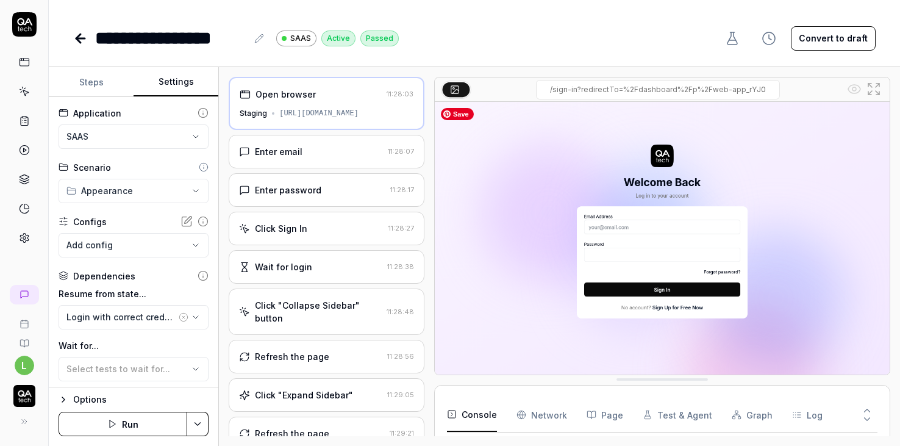
click at [325, 113] on div "[URL][DOMAIN_NAME]" at bounding box center [318, 113] width 79 height 11
click at [323, 150] on div "Enter email" at bounding box center [311, 151] width 144 height 13
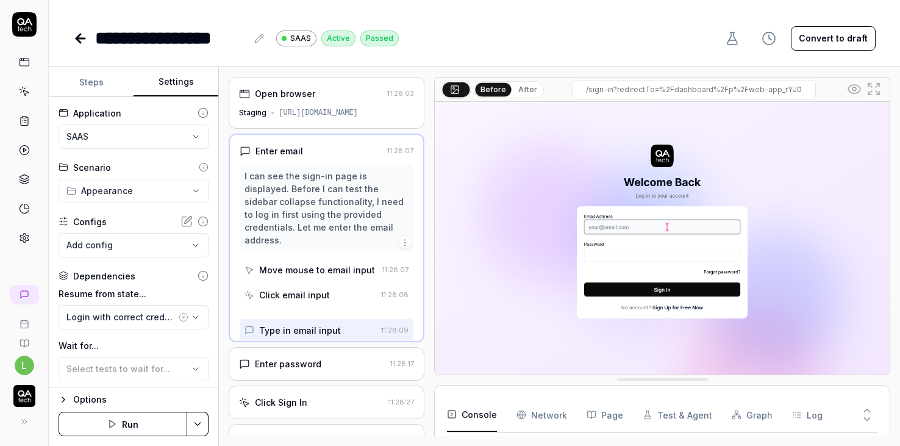
click at [333, 108] on div "[URL][DOMAIN_NAME]" at bounding box center [318, 112] width 79 height 11
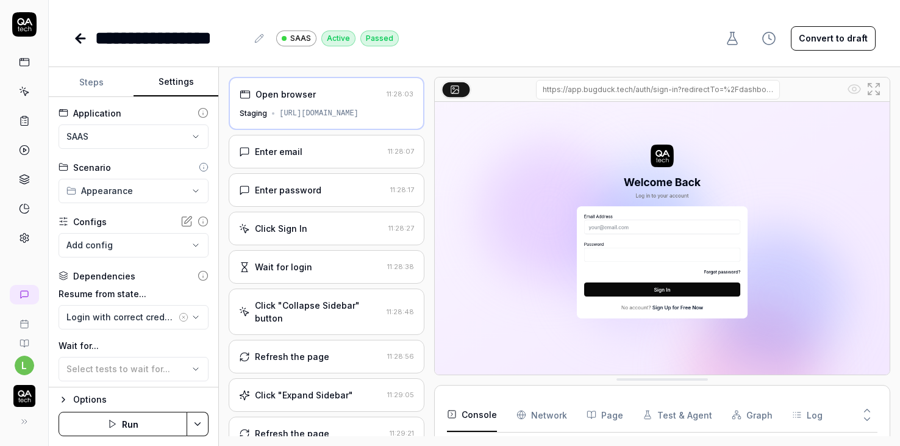
drag, startPoint x: 579, startPoint y: 88, endPoint x: 528, endPoint y: 88, distance: 51.2
click at [528, 88] on div "/sign-in?redirectTo=%2Fdashboard%2Fp%2Fweb-app_rYJ0" at bounding box center [657, 90] width 373 height 20
click at [588, 90] on input "/sign-in?redirectTo=%2Fdashboard%2Fp%2Fweb-app_rYJ0" at bounding box center [658, 90] width 244 height 20
click at [309, 142] on div "Enter email 11:28:07" at bounding box center [327, 152] width 196 height 34
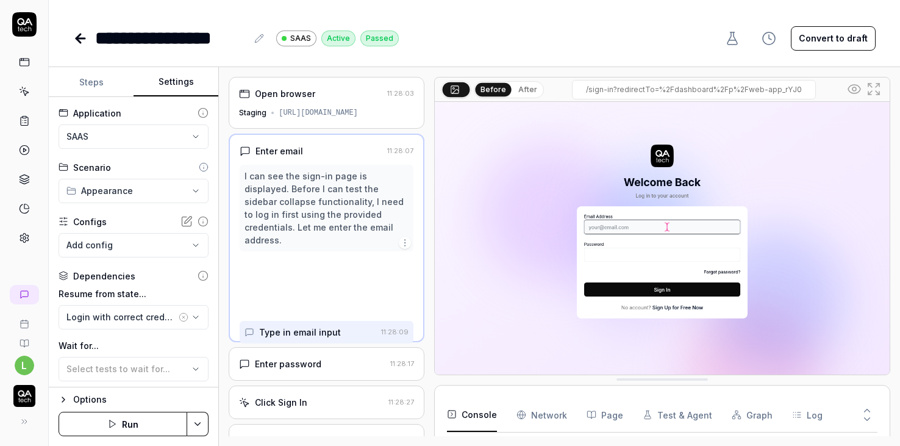
click at [309, 122] on div "Open browser 11:28:03 Staging [URL][DOMAIN_NAME]" at bounding box center [327, 103] width 196 height 52
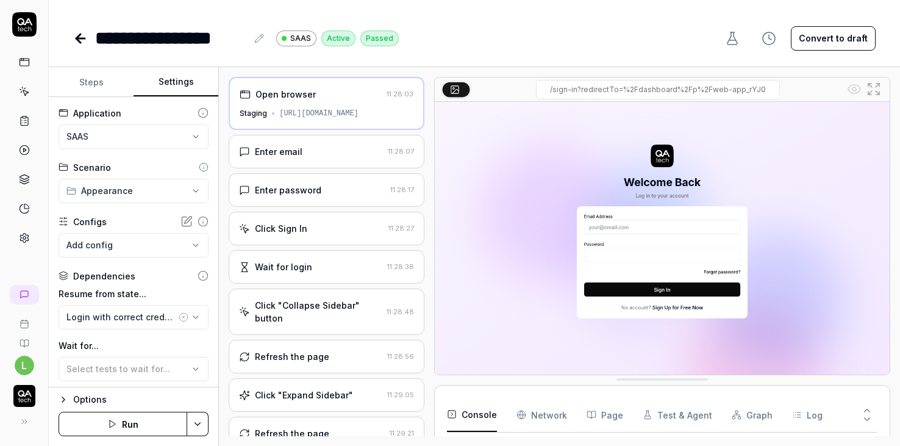
click at [87, 87] on button "Steps" at bounding box center [91, 82] width 85 height 29
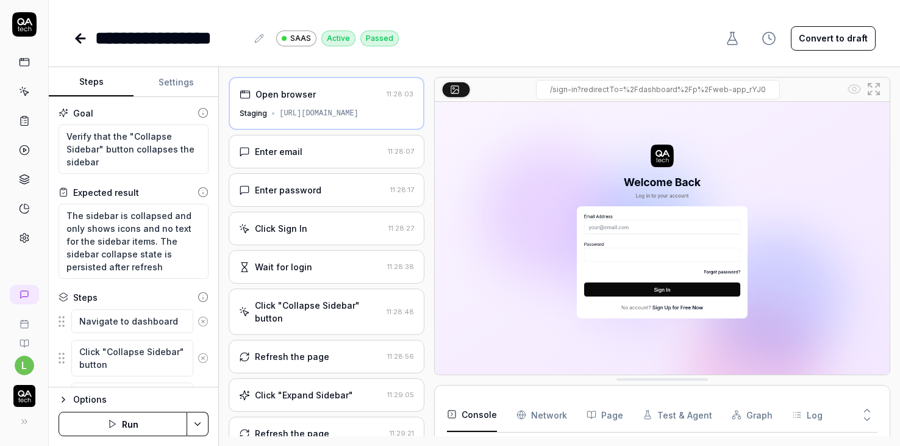
click at [165, 88] on button "Settings" at bounding box center [176, 82] width 85 height 29
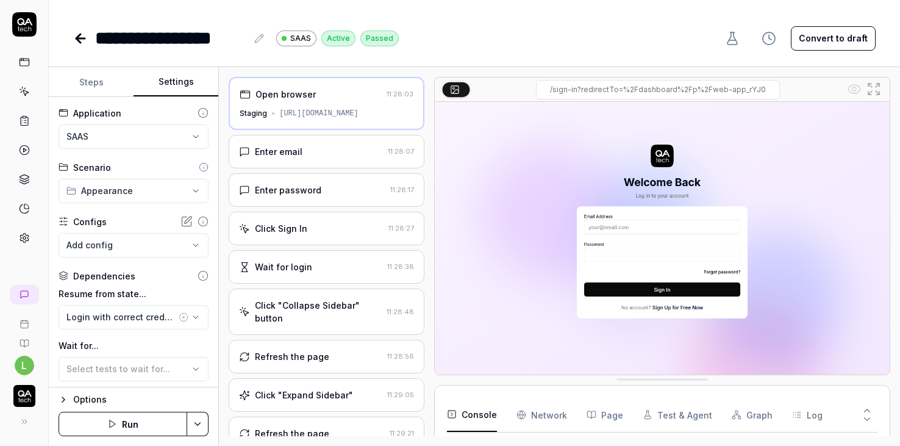
click at [320, 115] on div "https://app.bugduck.tech/dashboard/p/web-app_rYJ0" at bounding box center [318, 113] width 79 height 11
copy div "https://app.bugduck.tech/dashboard/p/web-app_rYJ0"
click at [482, 257] on img at bounding box center [662, 244] width 455 height 284
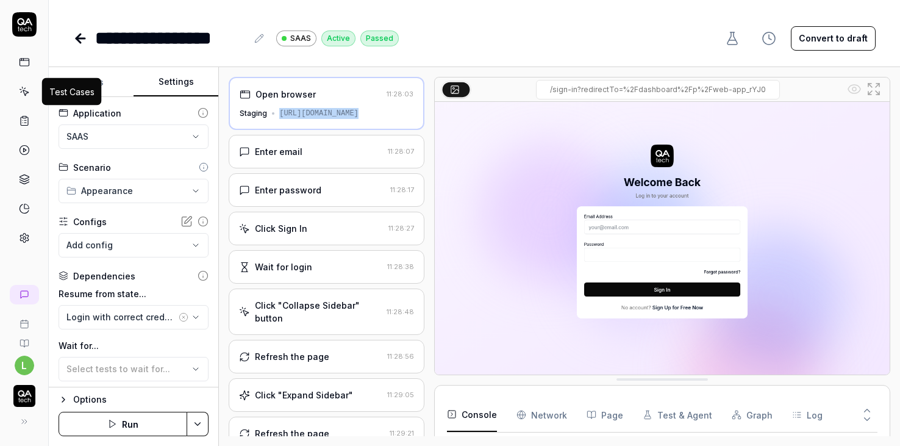
click at [27, 86] on icon at bounding box center [24, 91] width 11 height 11
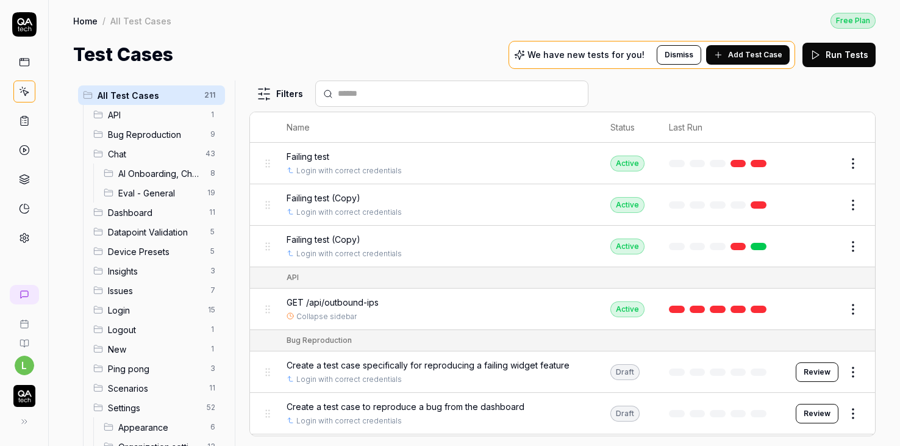
click at [124, 334] on span "Logout" at bounding box center [155, 329] width 95 height 13
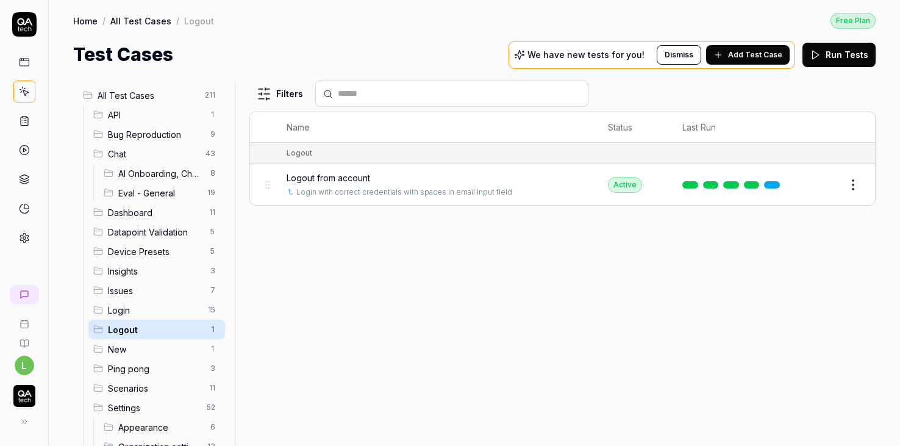
click at [852, 188] on html "l Home / All Test Cases / Logout Free Plan Home / All Test Cases / Logout Free …" at bounding box center [450, 223] width 900 height 446
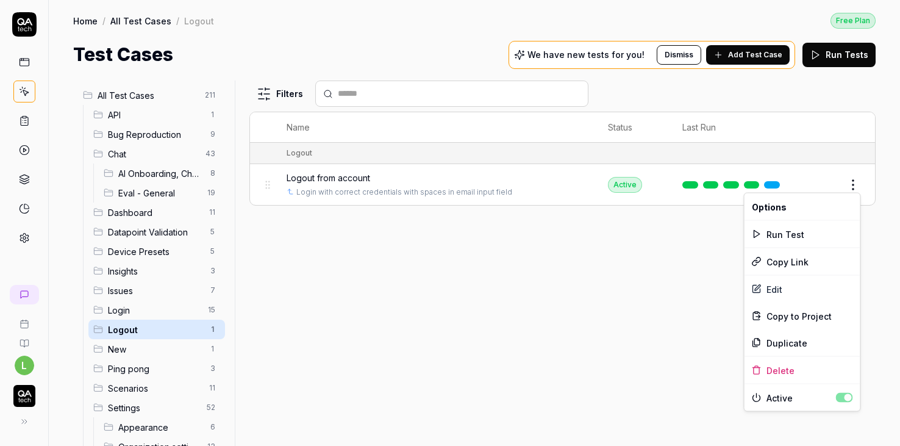
click at [818, 174] on html "l Home / All Test Cases / Logout Free Plan Home / All Test Cases / Logout Free …" at bounding box center [450, 223] width 900 height 446
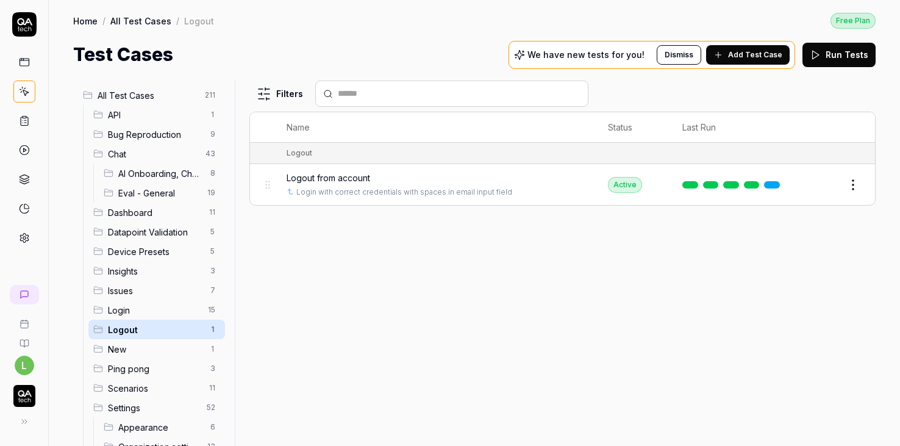
click at [826, 183] on button "Edit" at bounding box center [823, 185] width 29 height 20
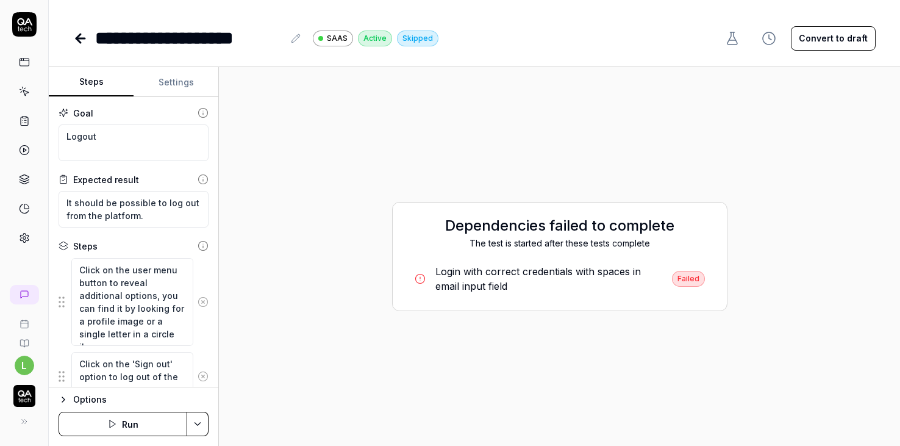
click at [164, 72] on button "Settings" at bounding box center [176, 82] width 85 height 29
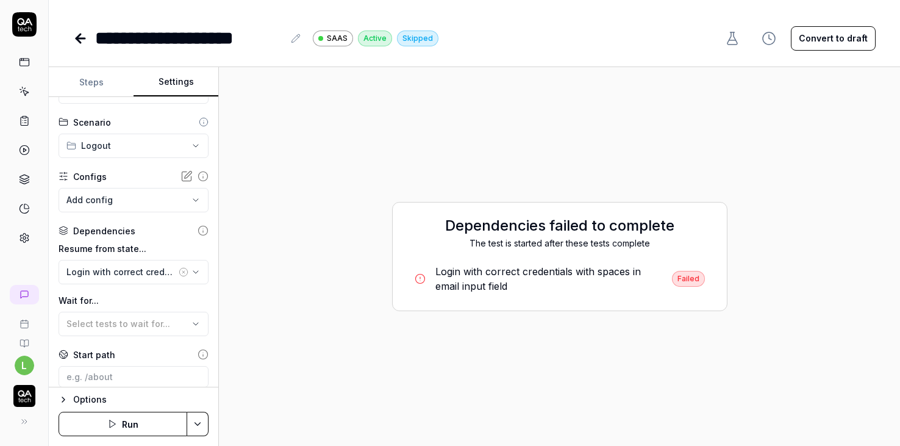
scroll to position [63, 0]
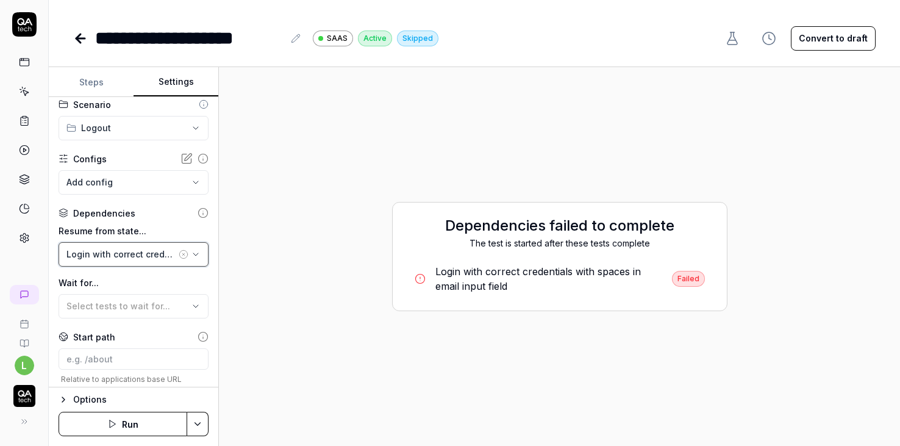
click at [201, 257] on button "Login with correct credentials with spaces in email input field" at bounding box center [134, 254] width 150 height 24
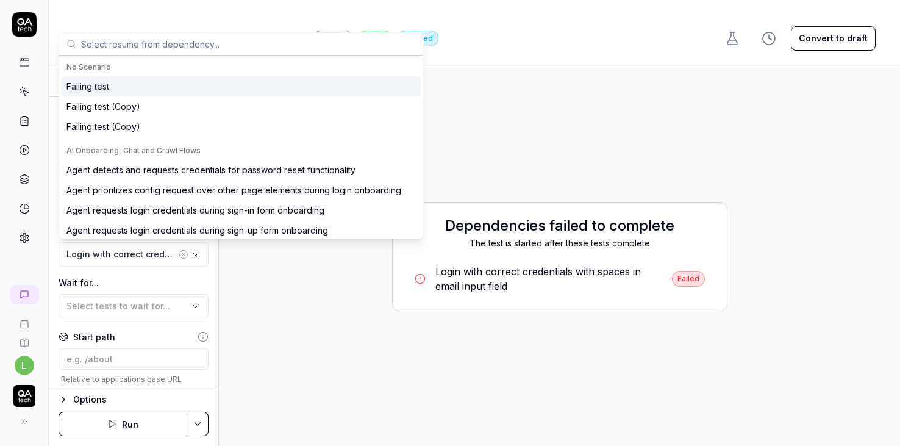
click at [257, 296] on div "Dependencies failed to complete The test is started after these tests complete …" at bounding box center [560, 256] width 662 height 359
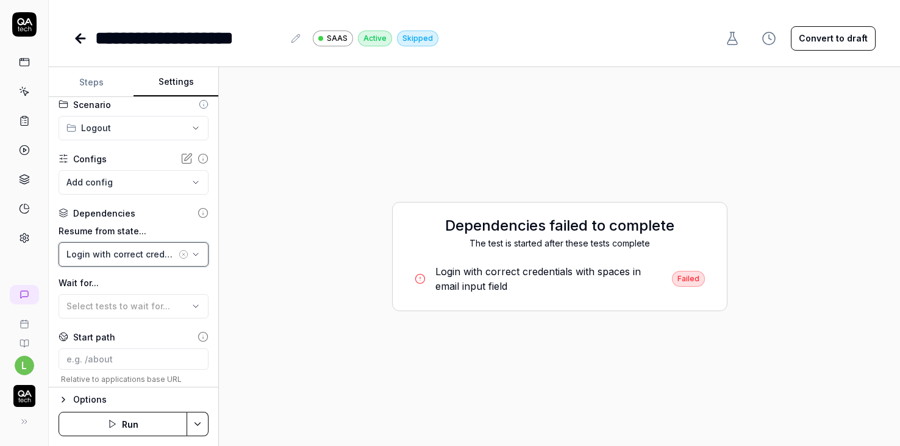
click at [196, 254] on icon "button" at bounding box center [195, 254] width 5 height 2
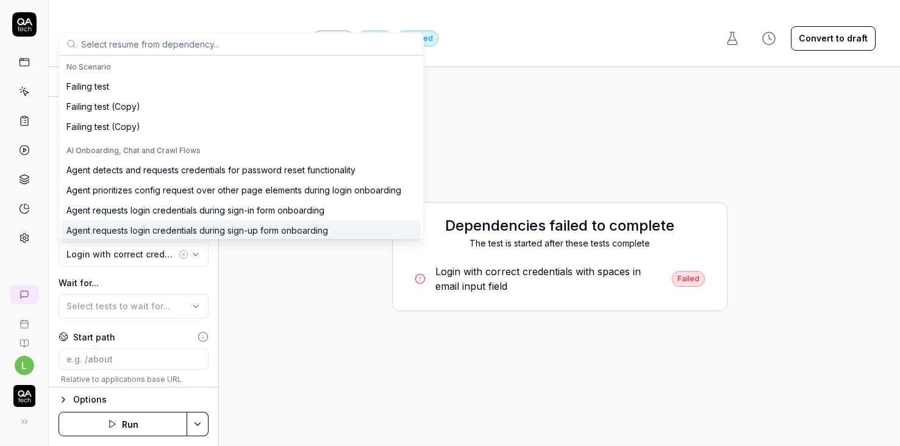
click at [276, 287] on div "Dependencies failed to complete The test is started after these tests complete …" at bounding box center [560, 256] width 662 height 359
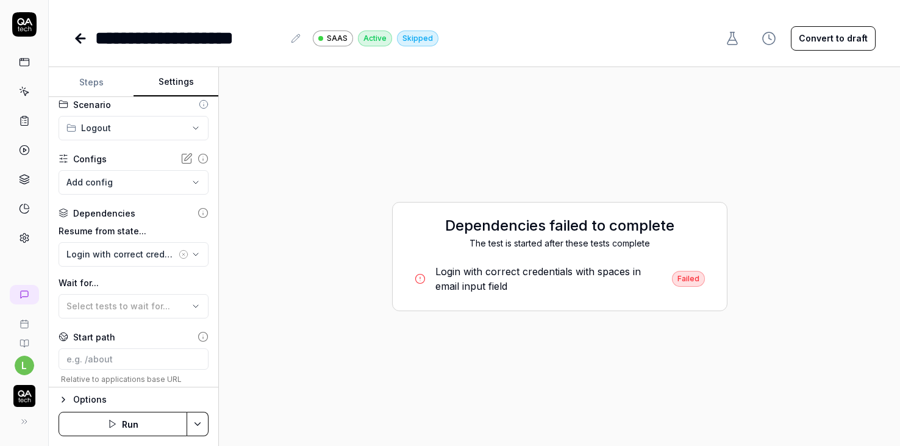
click at [276, 287] on div "Dependencies failed to complete The test is started after these tests complete …" at bounding box center [560, 256] width 662 height 359
click at [376, 329] on div "Dependencies failed to complete The test is started after these tests complete …" at bounding box center [560, 256] width 662 height 359
click at [29, 239] on link at bounding box center [24, 238] width 22 height 22
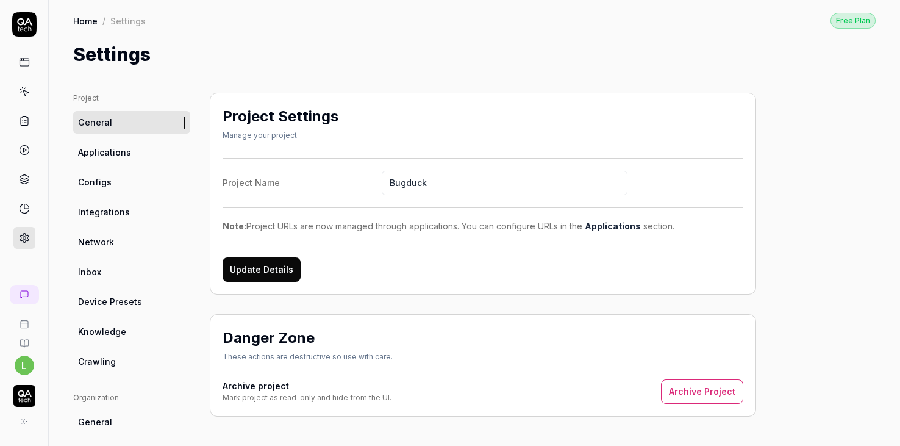
click at [106, 189] on link "Configs" at bounding box center [131, 182] width 117 height 23
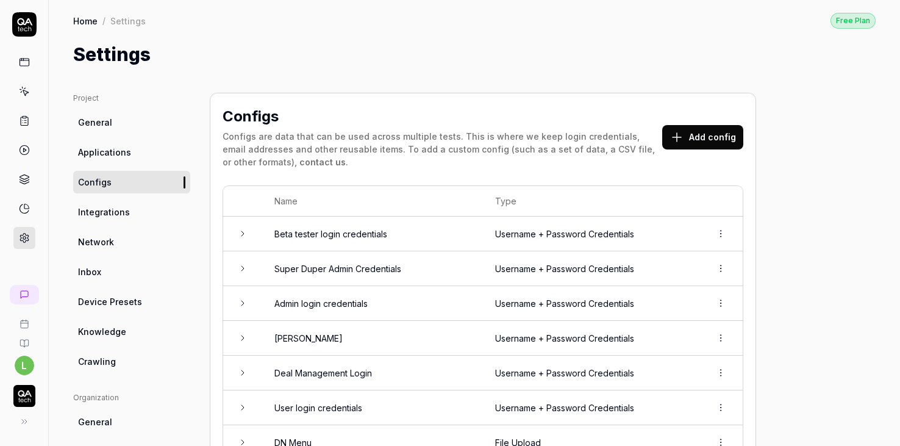
click at [269, 242] on td "Beta tester login credentials" at bounding box center [372, 233] width 221 height 35
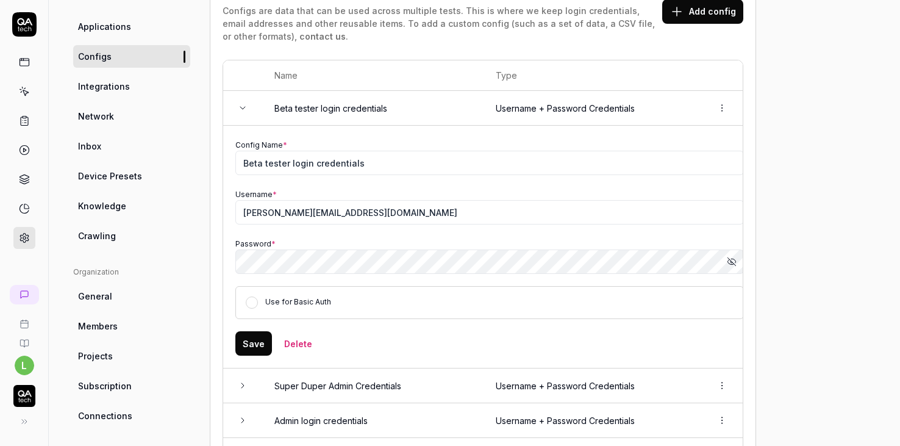
scroll to position [128, 0]
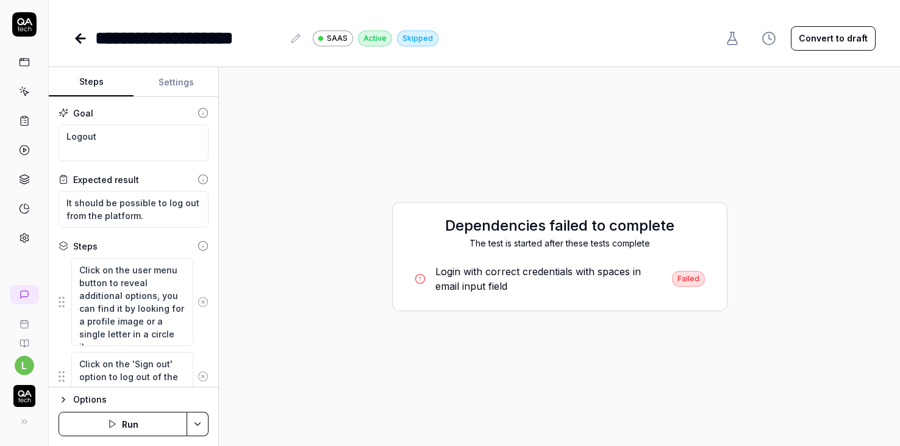
type textarea "*"
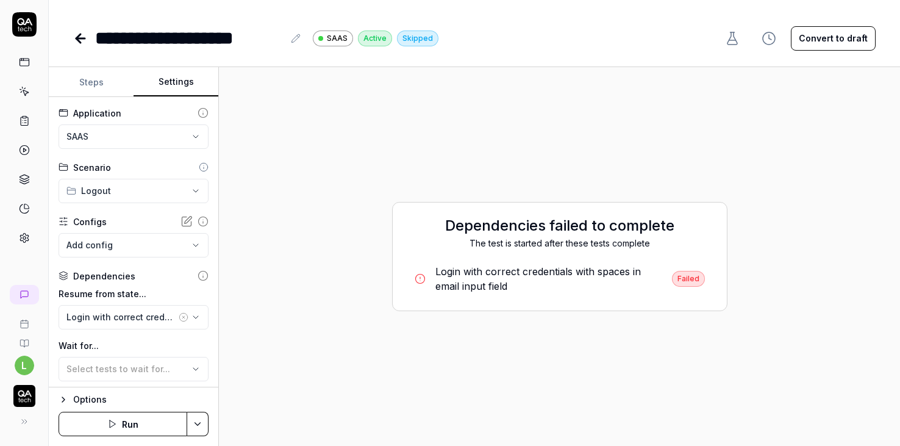
click at [157, 93] on button "Settings" at bounding box center [176, 82] width 85 height 29
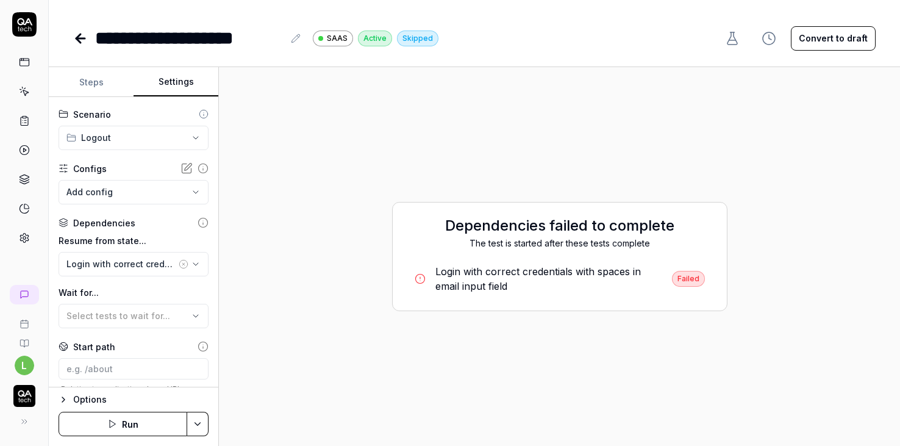
scroll to position [81, 0]
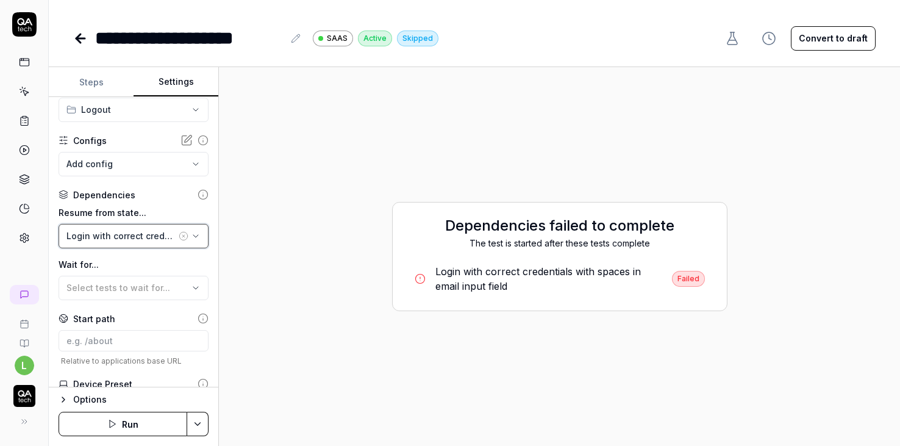
click at [135, 241] on div "Login with correct credentials with spaces in email input field" at bounding box center [121, 235] width 110 height 13
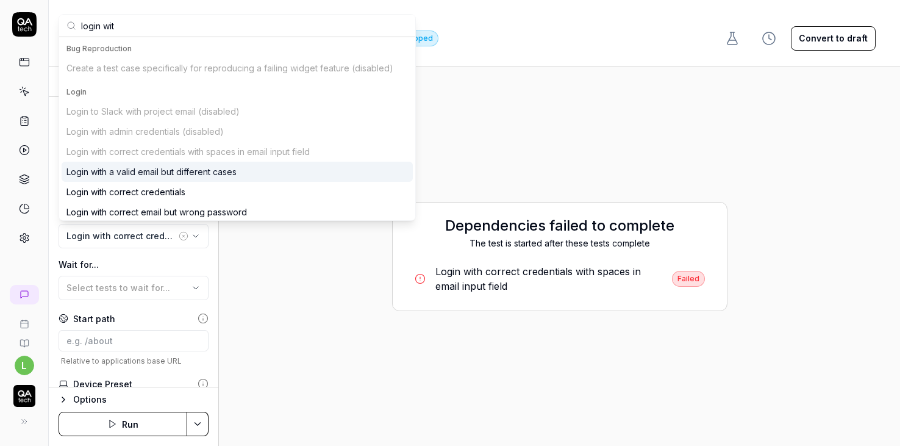
type input "login with"
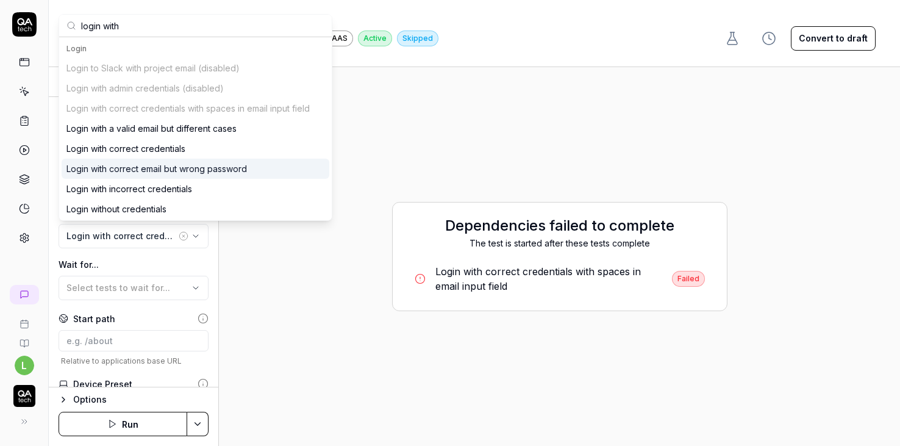
scroll to position [1, 0]
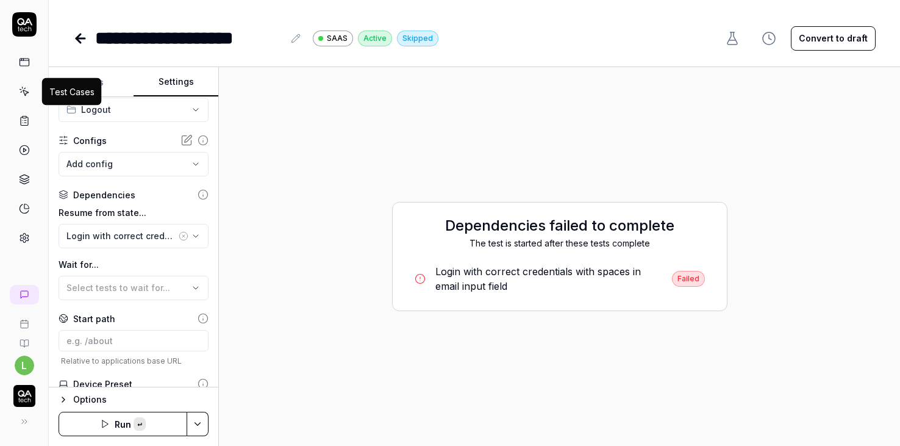
click at [21, 95] on icon at bounding box center [24, 91] width 11 height 11
click at [121, 229] on div "Login with correct credentials with spaces in email input field" at bounding box center [121, 235] width 110 height 13
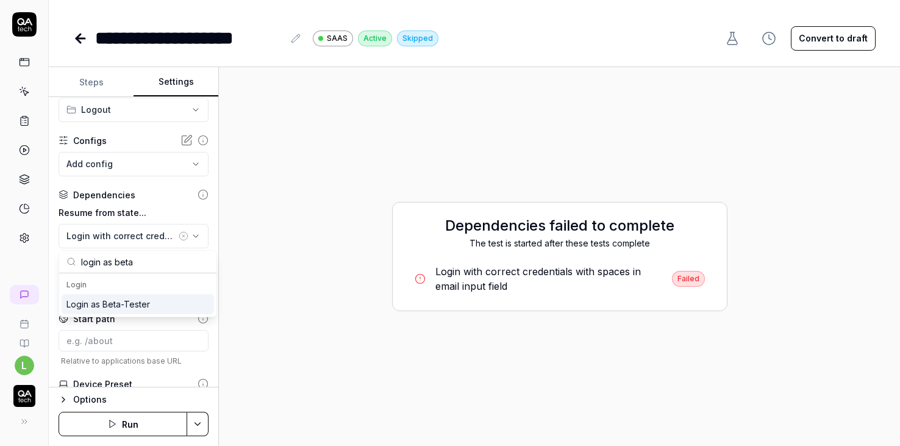
type input "login as beta"
click at [90, 302] on div "Login as Beta-Tester" at bounding box center [108, 304] width 84 height 13
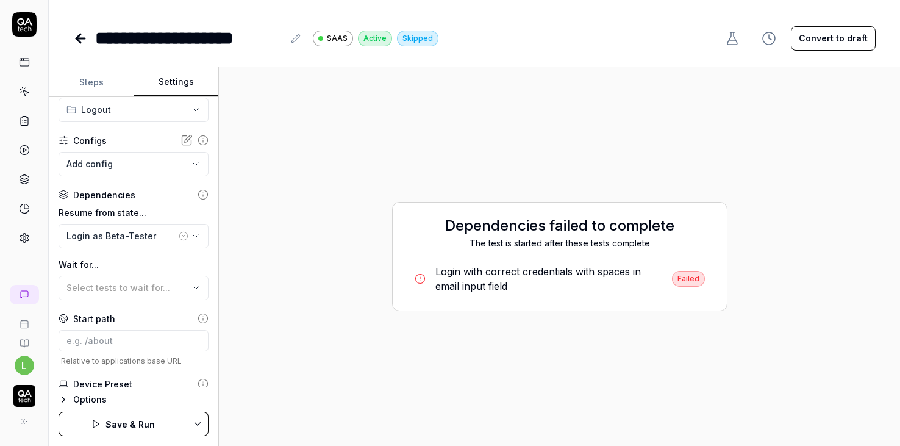
click at [290, 284] on div "Dependencies failed to complete The test is started after these tests complete …" at bounding box center [560, 256] width 662 height 359
click at [202, 422] on html "**********" at bounding box center [450, 223] width 900 height 446
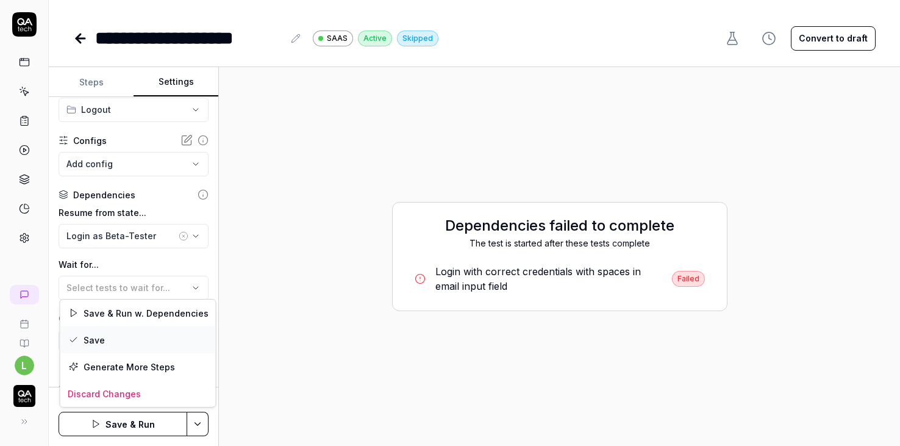
click at [109, 340] on div "Save" at bounding box center [137, 339] width 155 height 27
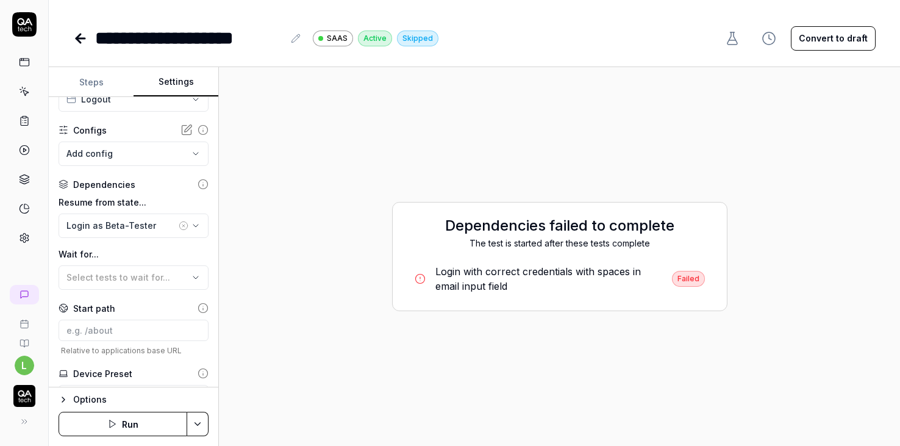
scroll to position [90, 0]
click at [142, 429] on button "Run" at bounding box center [123, 424] width 129 height 24
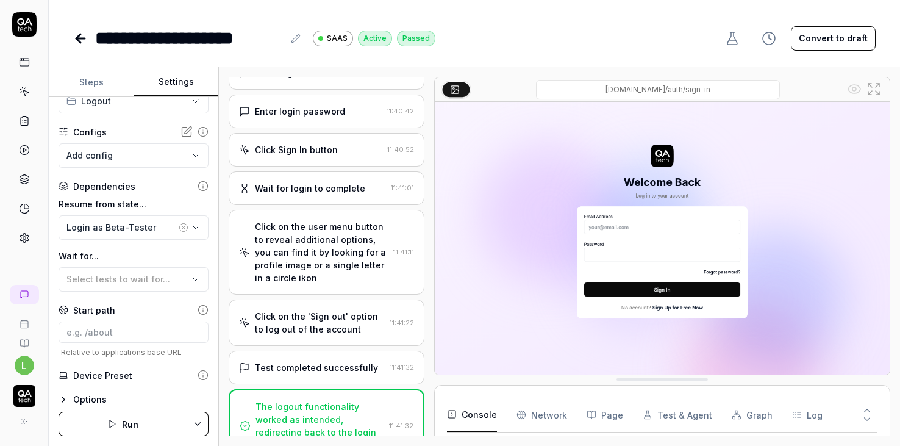
scroll to position [283, 0]
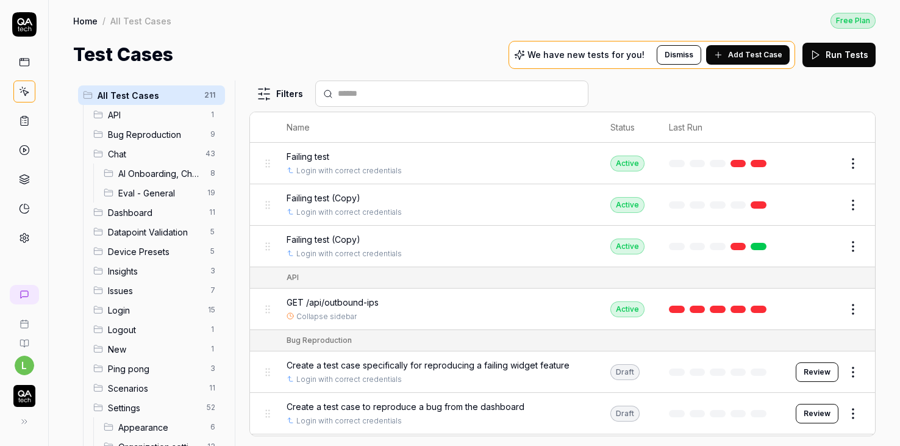
scroll to position [754, 0]
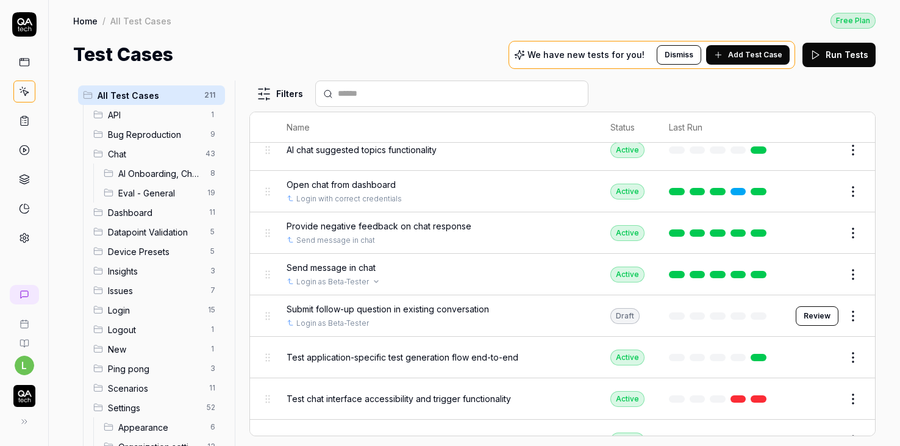
click at [334, 276] on link "Login as Beta-Tester" at bounding box center [332, 281] width 73 height 11
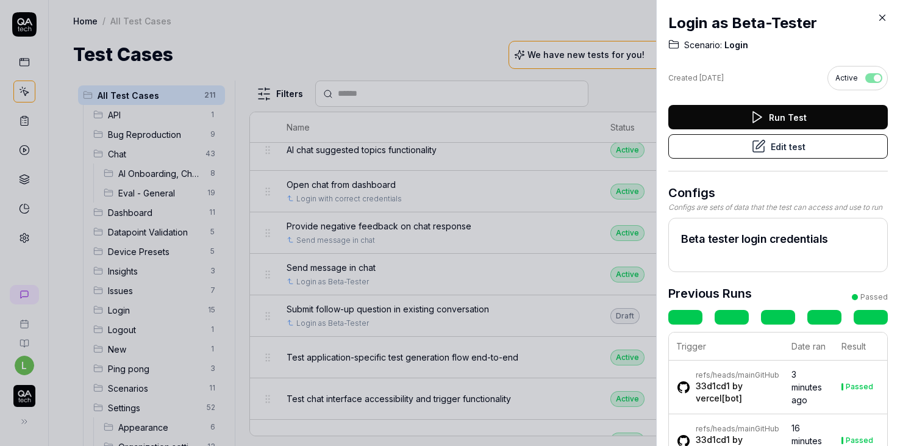
click at [491, 55] on div at bounding box center [450, 223] width 900 height 446
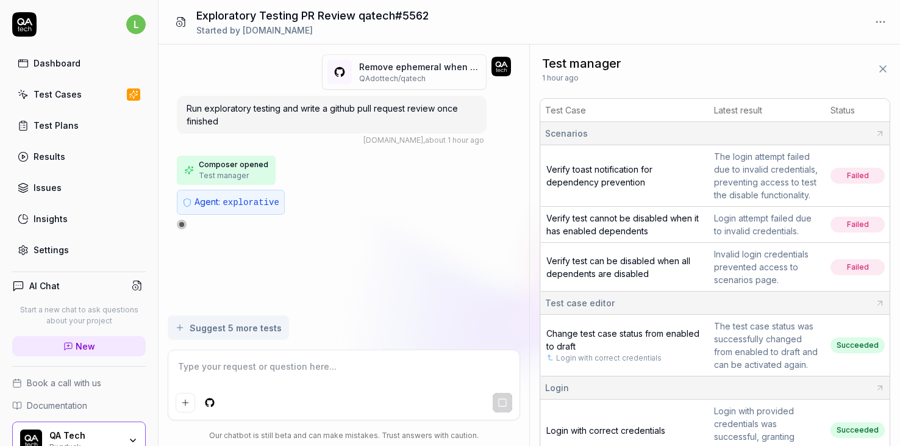
type textarea "*"
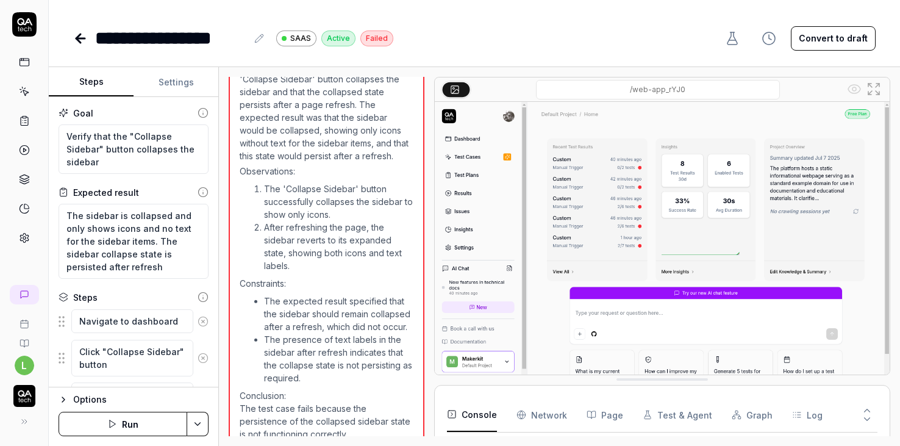
type textarea "*"
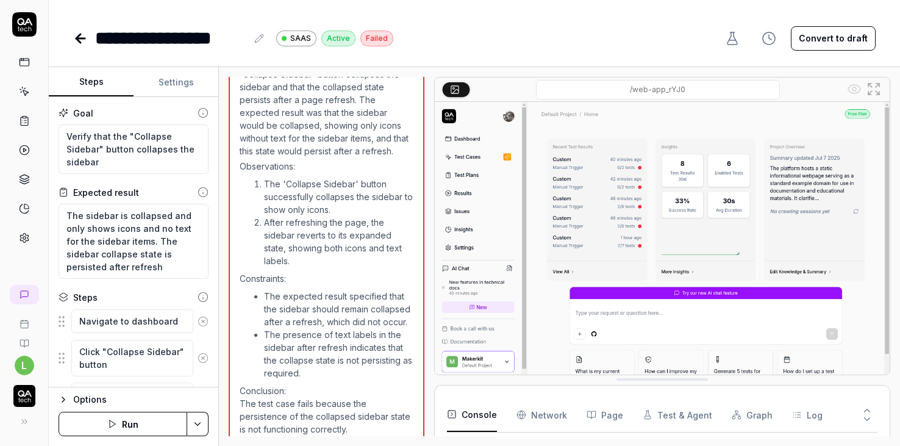
scroll to position [228, 0]
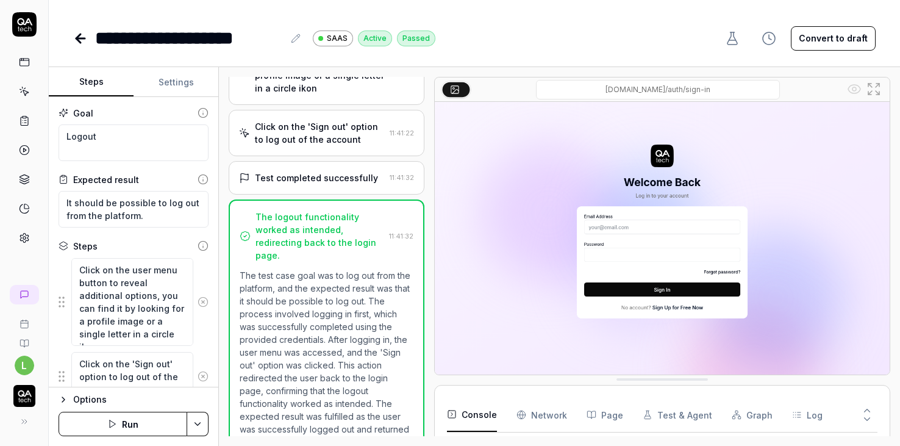
scroll to position [283, 0]
click at [24, 426] on button at bounding box center [24, 421] width 24 height 24
type textarea "*"
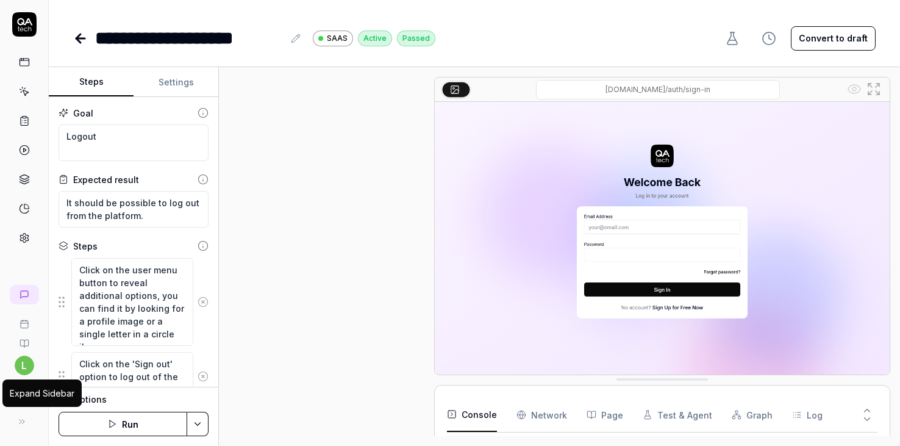
scroll to position [267, 0]
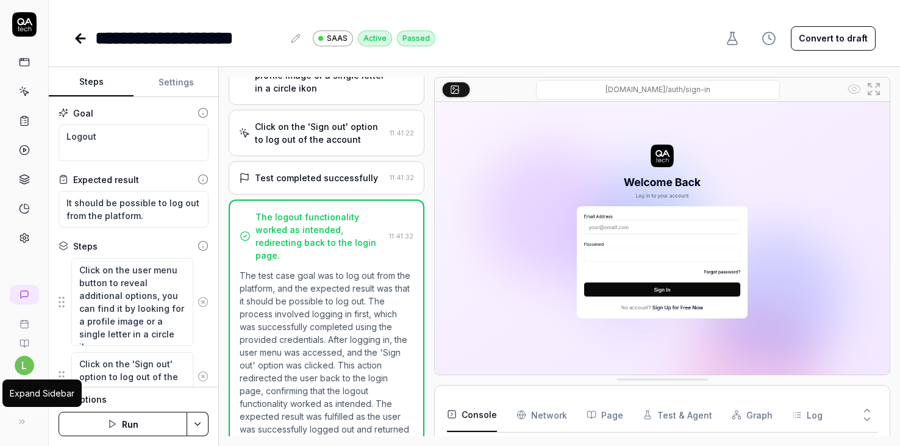
click at [24, 421] on icon at bounding box center [22, 421] width 10 height 10
type textarea "*"
click at [20, 66] on icon at bounding box center [24, 62] width 11 height 11
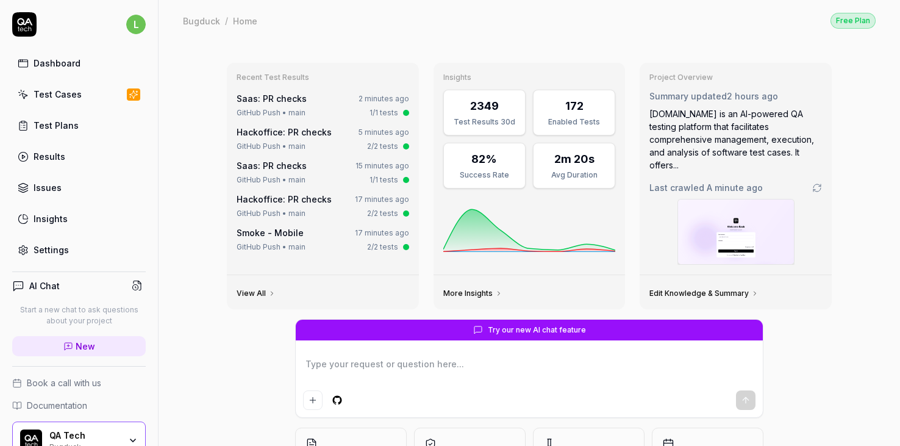
type textarea "*"
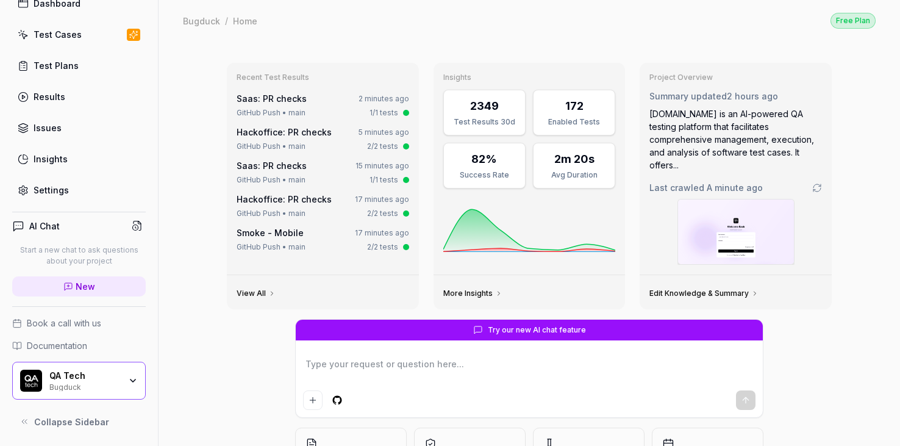
click at [60, 421] on span "Collapse Sidebar" at bounding box center [71, 421] width 75 height 13
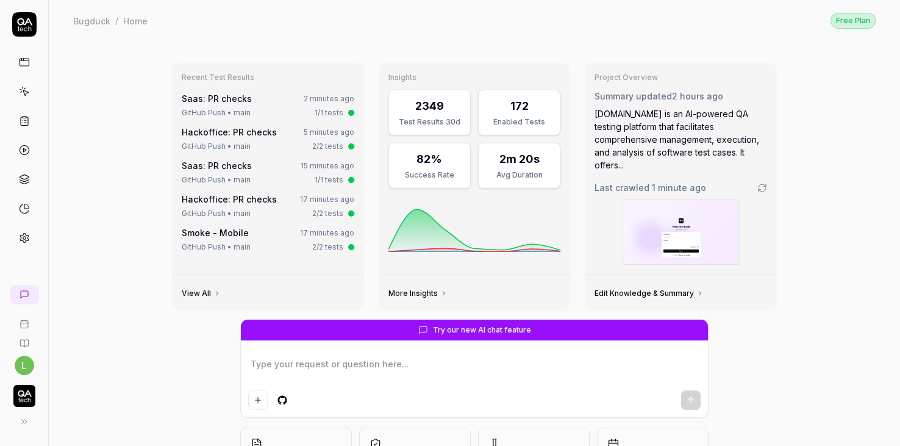
type textarea "*"
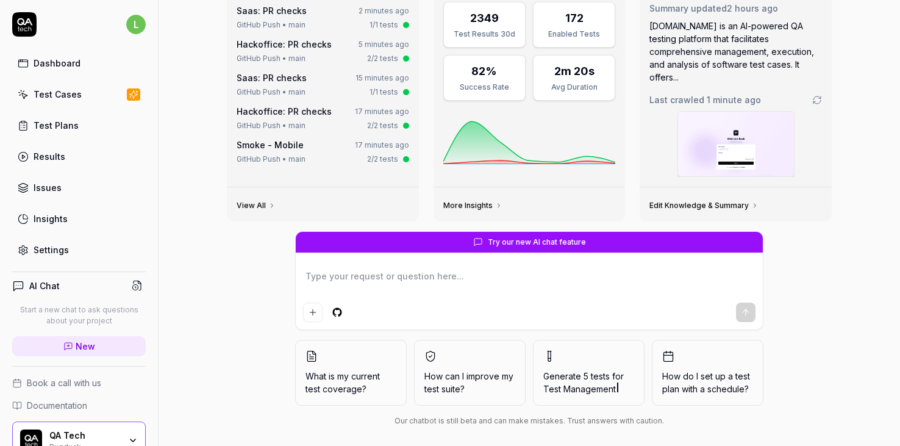
scroll to position [60, 0]
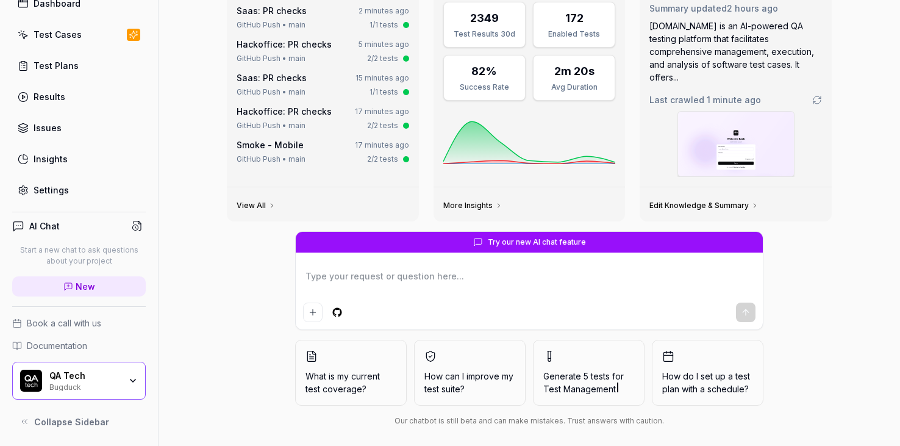
click at [69, 423] on span "Collapse Sidebar" at bounding box center [71, 421] width 75 height 13
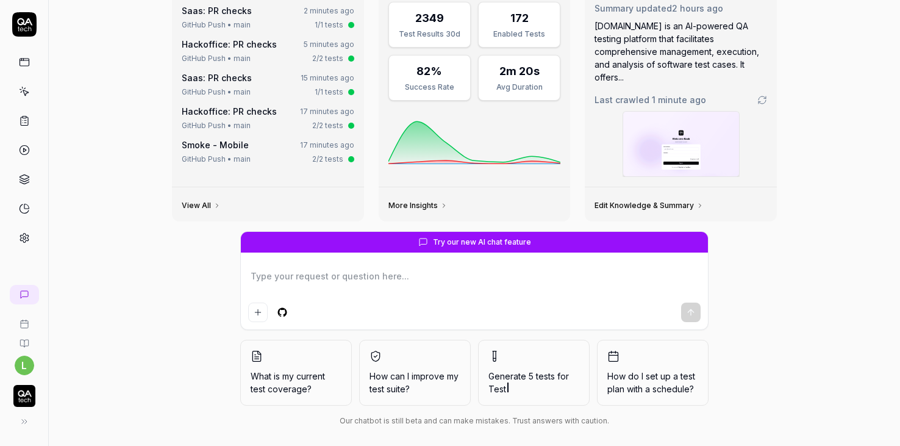
type textarea "*"
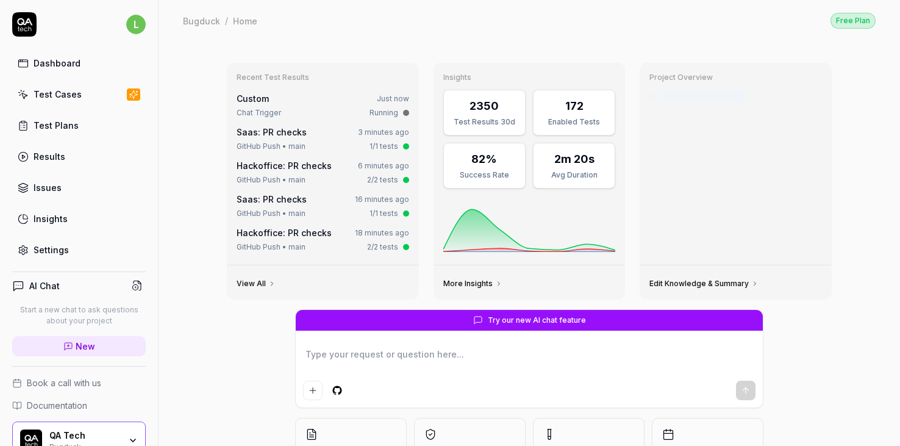
type textarea "*"
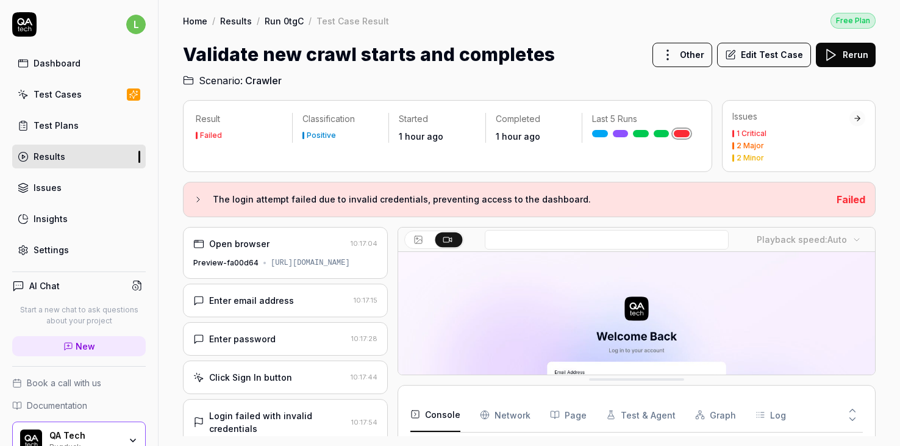
scroll to position [69, 0]
